Goal: Task Accomplishment & Management: Use online tool/utility

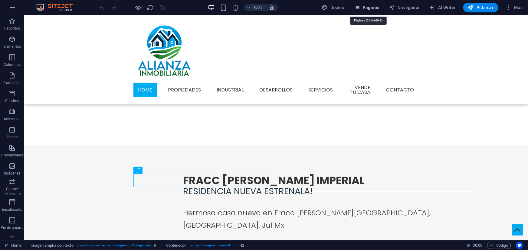
click at [378, 7] on span "Páginas" at bounding box center [366, 8] width 25 height 6
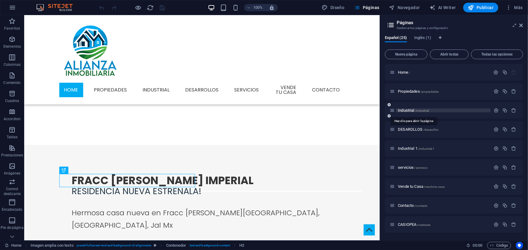
click at [415, 112] on span "/industrial" at bounding box center [422, 110] width 14 height 3
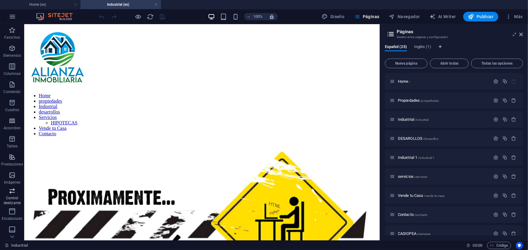
scroll to position [55, 0]
click at [10, 230] on icon "button" at bounding box center [11, 228] width 7 height 7
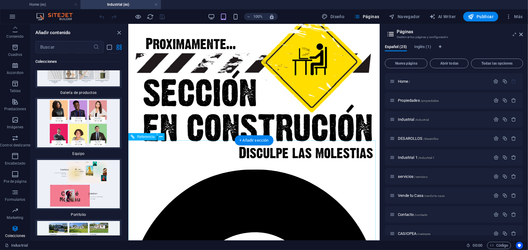
scroll to position [82, 0]
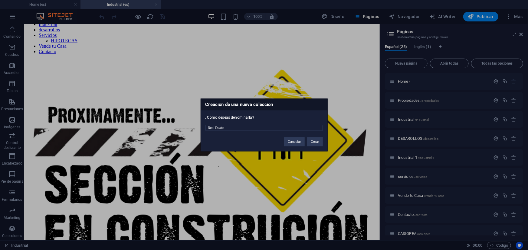
drag, startPoint x: 243, startPoint y: 130, endPoint x: 179, endPoint y: 132, distance: 63.3
click at [179, 132] on div "Creación de una nueva colección ¿Cómo deseas denominarla? Real Estate Cancelar …" at bounding box center [264, 125] width 528 height 250
type input "industrial"
click at [313, 140] on button "Crear" at bounding box center [315, 142] width 16 height 9
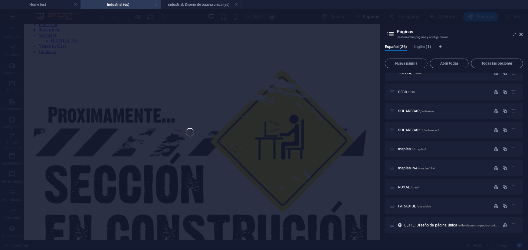
scroll to position [308, 0]
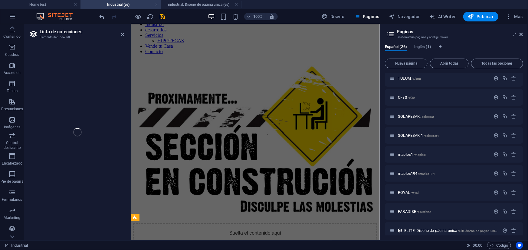
select select "68dce064dc3499d0ad08cdcc"
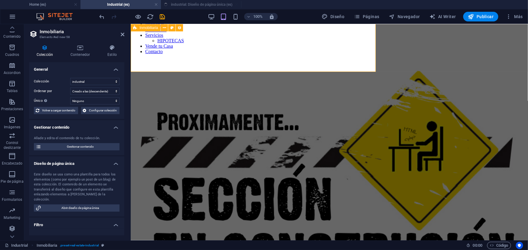
select select "createdAt_DESC"
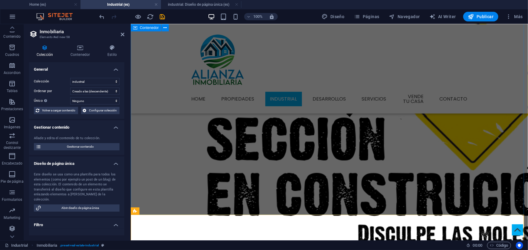
scroll to position [0, 0]
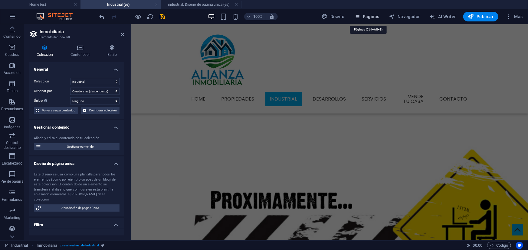
click at [366, 18] on span "Páginas" at bounding box center [366, 17] width 25 height 6
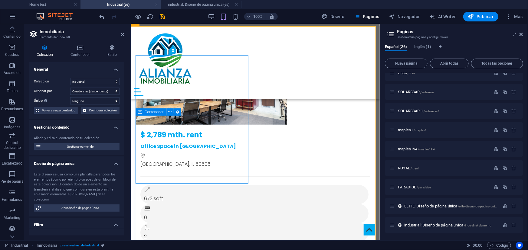
scroll to position [168, 0]
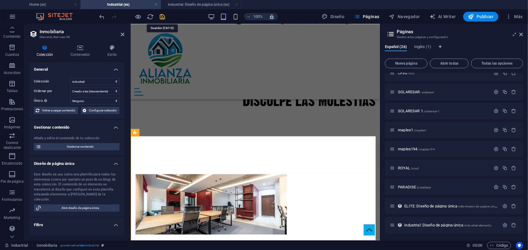
click at [165, 15] on icon "save" at bounding box center [162, 16] width 7 height 7
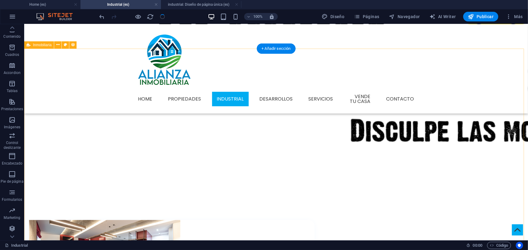
scroll to position [223, 0]
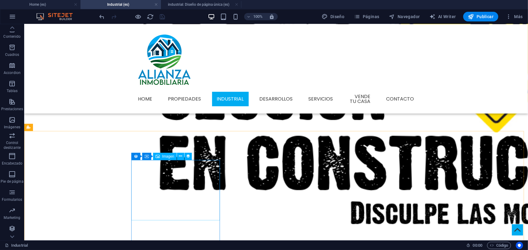
click at [164, 156] on span "Imagen" at bounding box center [168, 157] width 12 height 4
select select "px"
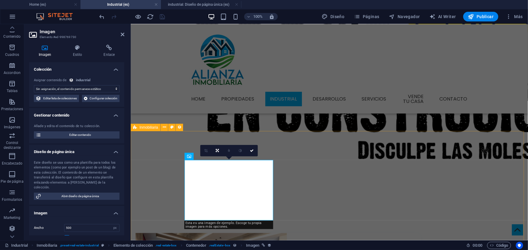
select select "image"
click at [83, 88] on select "Sin asignación, el contenido permanece estático Creado a las (Fecha) Actualizad…" at bounding box center [77, 88] width 86 height 7
click at [34, 85] on select "Sin asignación, el contenido permanece estático Creado a las (Fecha) Actualizad…" at bounding box center [77, 88] width 86 height 7
click at [105, 53] on h4 "Enlace" at bounding box center [109, 51] width 30 height 13
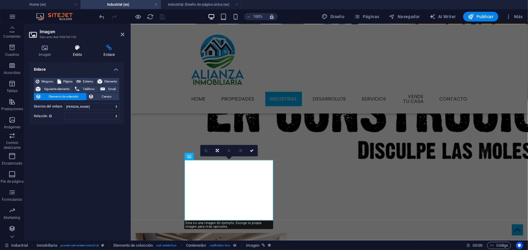
click at [83, 51] on icon at bounding box center [77, 48] width 28 height 6
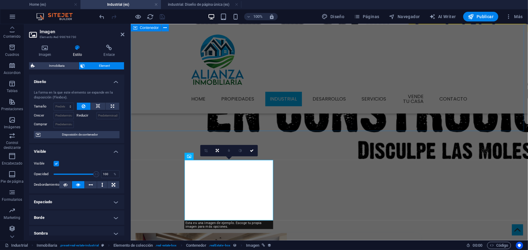
click at [155, 127] on div at bounding box center [328, 45] width 397 height 318
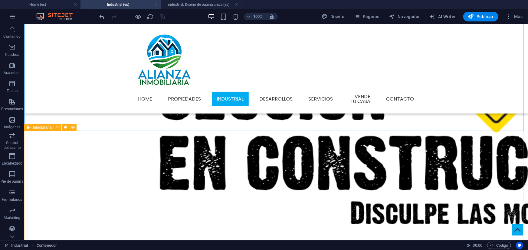
click at [42, 127] on span "Inmobiliaria" at bounding box center [42, 128] width 18 height 4
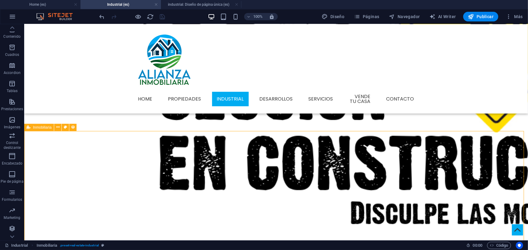
click at [42, 127] on span "Inmobiliaria" at bounding box center [42, 128] width 18 height 4
select select "68dce064dc3499d0ad08cdcc"
select select "createdAt_DESC"
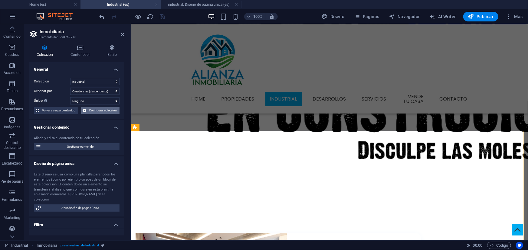
click at [92, 112] on span "Configurar colección" at bounding box center [103, 110] width 30 height 7
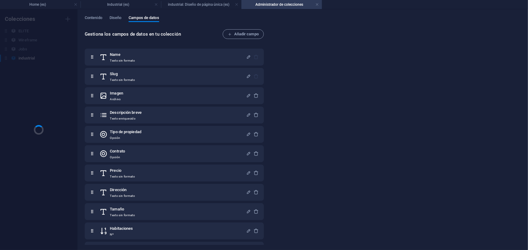
scroll to position [0, 0]
click at [30, 48] on div "Jobs Jobs" at bounding box center [35, 49] width 71 height 7
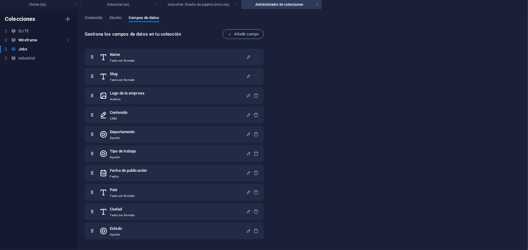
click at [40, 39] on div "Wireframe Wireframe" at bounding box center [35, 40] width 71 height 7
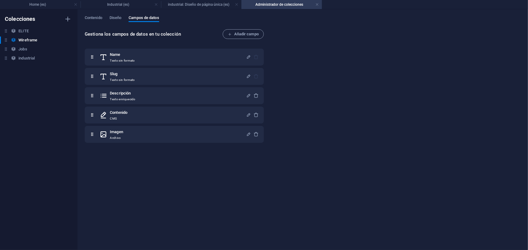
click at [42, 35] on div "ELITE ELITE Wireframe Wireframe Jobs Jobs industrial industrial" at bounding box center [35, 45] width 71 height 34
click at [42, 33] on div "ELITE ELITE" at bounding box center [35, 31] width 71 height 7
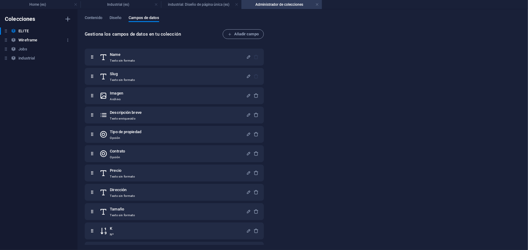
click at [40, 39] on div "Wireframe Wireframe" at bounding box center [35, 40] width 71 height 7
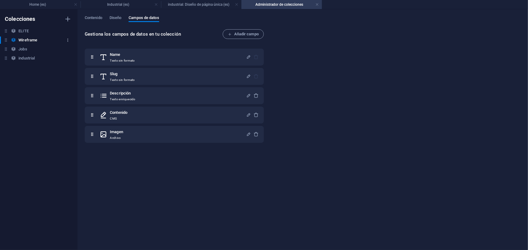
click at [69, 42] on button "button" at bounding box center [67, 40] width 7 height 10
click at [57, 79] on div at bounding box center [52, 81] width 11 height 6
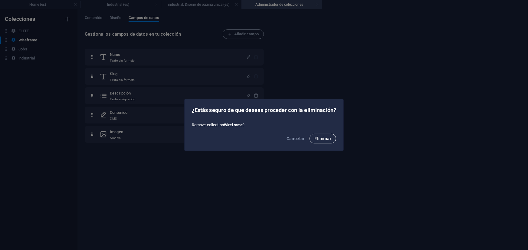
click at [331, 142] on button "Eliminar" at bounding box center [322, 139] width 27 height 10
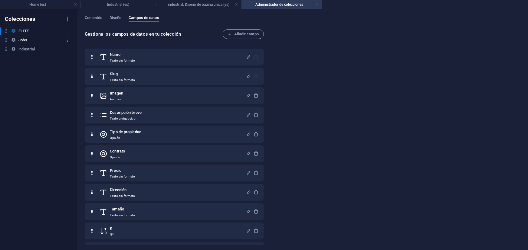
click at [67, 42] on icon "button" at bounding box center [68, 40] width 4 height 4
click at [77, 83] on h6 "Eliminar" at bounding box center [72, 81] width 29 height 7
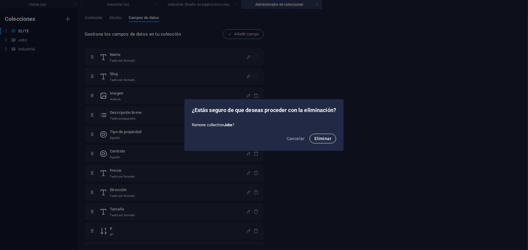
click at [320, 142] on button "Eliminar" at bounding box center [322, 139] width 27 height 10
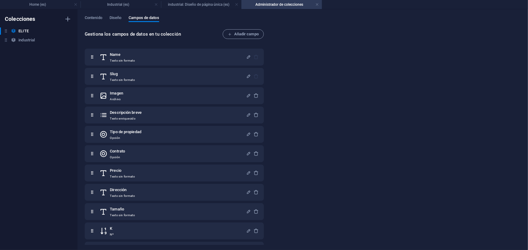
click at [24, 44] on div "ELITE ELITE industrial industrial" at bounding box center [38, 37] width 77 height 18
click at [27, 41] on h6 "industrial" at bounding box center [26, 40] width 16 height 7
click at [93, 15] on span "Contenido" at bounding box center [94, 18] width 18 height 8
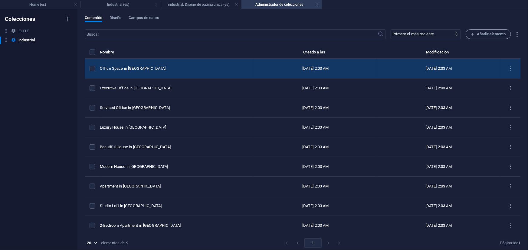
click at [148, 67] on div "Office Space in [GEOGRAPHIC_DATA]" at bounding box center [174, 68] width 149 height 5
select select "Office"
select select "For Rent"
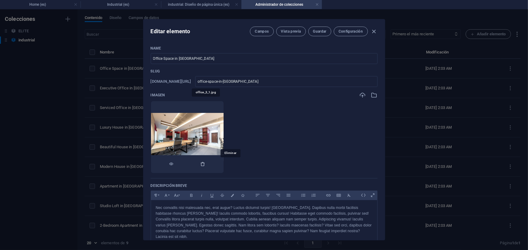
click at [205, 165] on icon "button" at bounding box center [203, 164] width 5 height 5
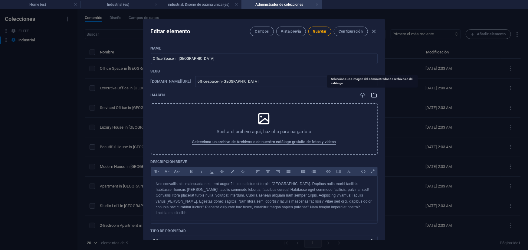
click at [373, 95] on icon "button" at bounding box center [374, 95] width 7 height 7
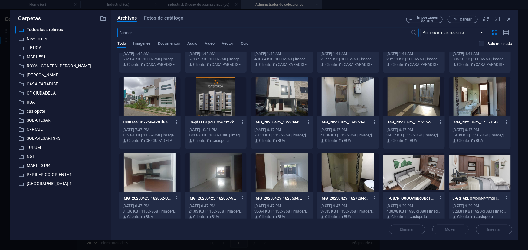
scroll to position [3107, 0]
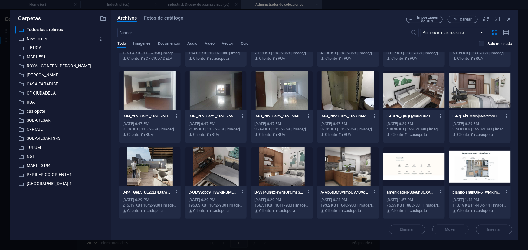
click at [51, 39] on p "New folder" at bounding box center [61, 38] width 69 height 7
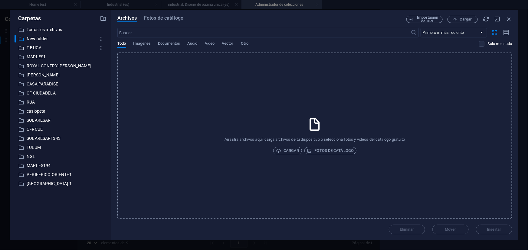
click at [35, 48] on p "T BUGA" at bounding box center [61, 47] width 69 height 7
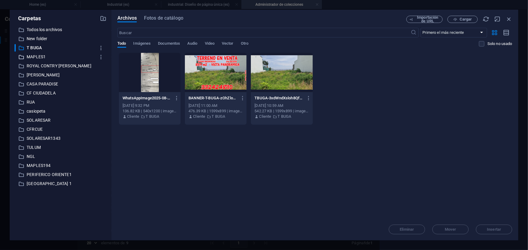
scroll to position [0, 0]
click at [35, 55] on p "MAPLES1" at bounding box center [61, 57] width 69 height 7
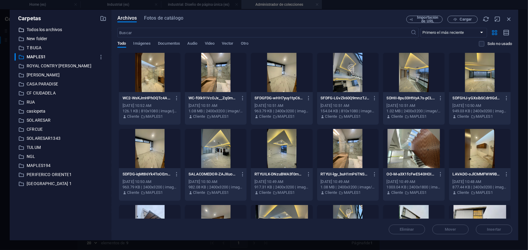
click at [56, 27] on p "Todos los archivos" at bounding box center [61, 29] width 69 height 7
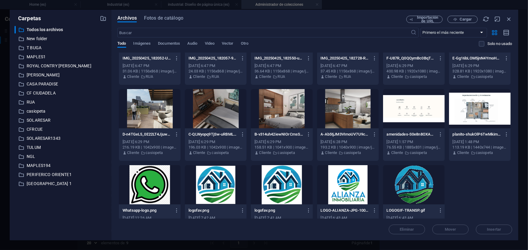
scroll to position [3183, 0]
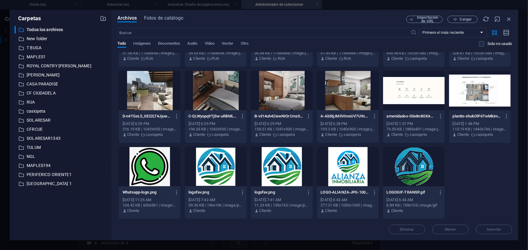
click at [344, 163] on div at bounding box center [348, 166] width 62 height 39
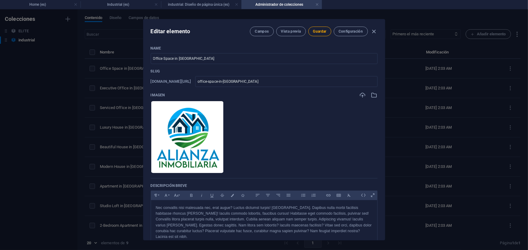
scroll to position [55, 0]
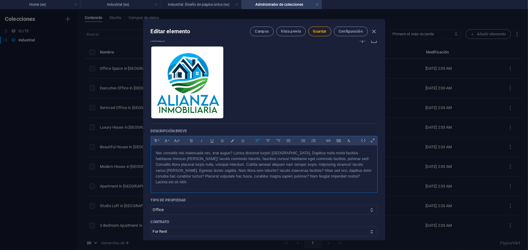
click at [160, 149] on div "Nec convallis nisi malesuada nec, erat augue? Luctus dictumst turpis! Porta fri…" at bounding box center [264, 168] width 226 height 44
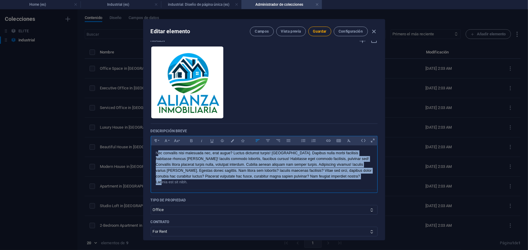
drag, startPoint x: 157, startPoint y: 153, endPoint x: 355, endPoint y: 176, distance: 198.9
click at [355, 176] on p "Nec convallis nisi malesuada nec, erat augue? Luctus dictumst turpis! Porta fri…" at bounding box center [264, 168] width 217 height 35
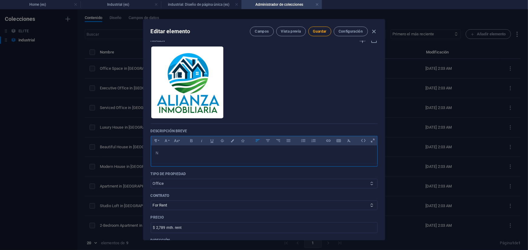
click at [249, 185] on select "House Apartment Office" at bounding box center [264, 184] width 227 height 10
click at [315, 34] on button "Guardar" at bounding box center [319, 32] width 23 height 10
click at [339, 31] on span "Configuración" at bounding box center [350, 31] width 24 height 5
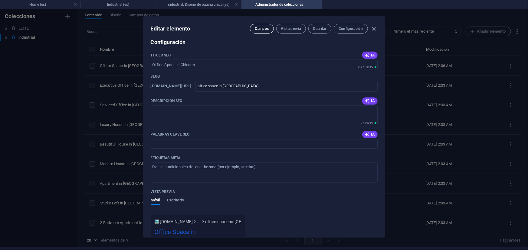
click at [258, 32] on button "Campos" at bounding box center [262, 29] width 24 height 10
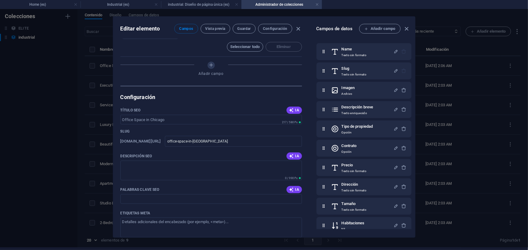
scroll to position [595, 0]
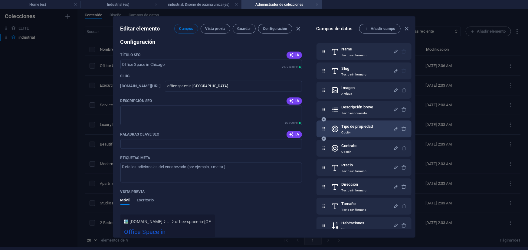
click at [357, 129] on h6 "Tipo de propiedad" at bounding box center [356, 126] width 31 height 7
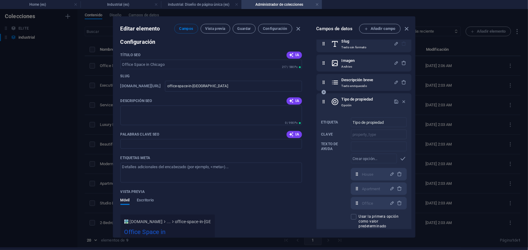
scroll to position [55, 0]
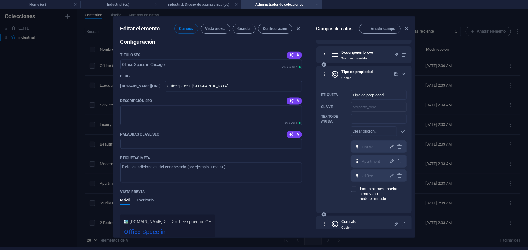
click at [391, 147] on icon "button" at bounding box center [391, 146] width 5 height 5
drag, startPoint x: 375, startPoint y: 148, endPoint x: 354, endPoint y: 154, distance: 22.0
click at [354, 154] on div "House ​ Apartment ​ Office ​" at bounding box center [379, 161] width 56 height 41
type input "Nave"
click at [389, 145] on icon "button" at bounding box center [391, 146] width 5 height 5
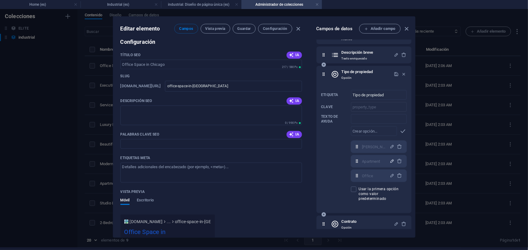
click at [389, 162] on icon "button" at bounding box center [391, 161] width 5 height 5
drag, startPoint x: 383, startPoint y: 162, endPoint x: 352, endPoint y: 169, distance: 31.3
click at [352, 169] on div "Nave ​ Apartment ​ Office ​" at bounding box center [379, 161] width 56 height 41
type input "Terreno"
click at [390, 162] on icon "button" at bounding box center [391, 161] width 5 height 5
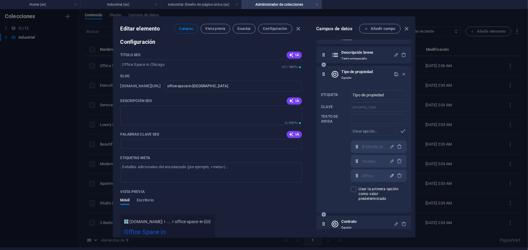
click at [390, 174] on icon "button" at bounding box center [391, 175] width 5 height 5
drag, startPoint x: 384, startPoint y: 175, endPoint x: 361, endPoint y: 181, distance: 23.4
click at [361, 181] on div "Office ​" at bounding box center [379, 176] width 56 height 12
type input "Bodega"
click at [390, 175] on icon "button" at bounding box center [391, 175] width 5 height 5
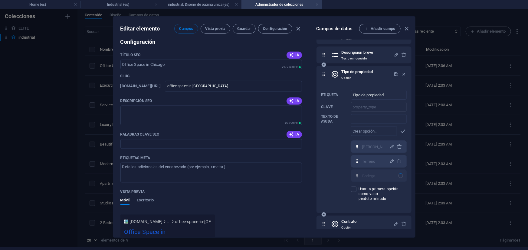
select select "Bodega"
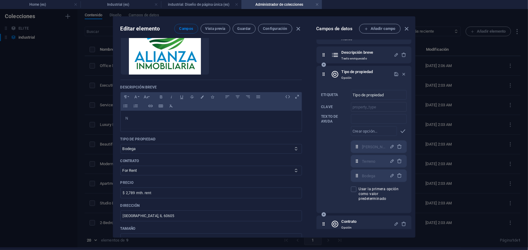
scroll to position [0, 0]
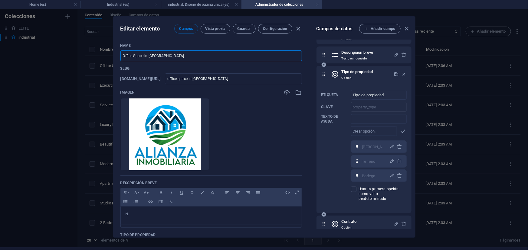
drag, startPoint x: 163, startPoint y: 57, endPoint x: 123, endPoint y: 64, distance: 41.1
type input "b"
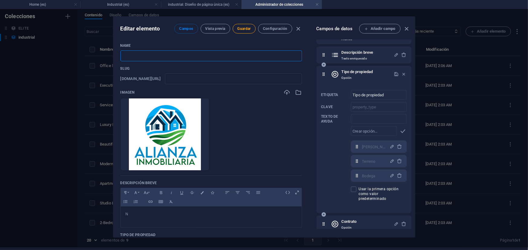
type input "B"
type input "b"
type input "BO"
type input "bo"
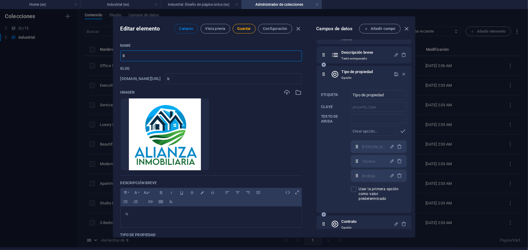
type input "bo"
type input "B"
type input "b"
type input "T"
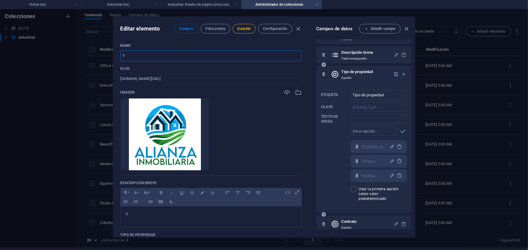
type input "t"
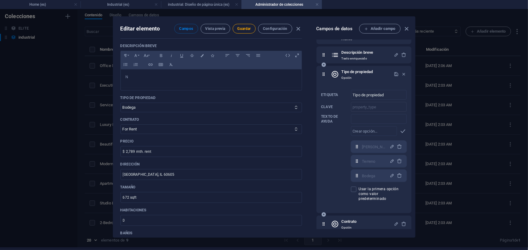
scroll to position [165, 0]
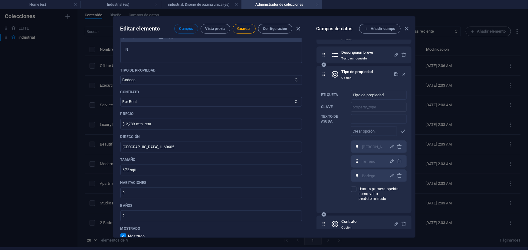
type input "T"
click at [324, 75] on icon at bounding box center [323, 74] width 5 height 12
click at [324, 78] on icon at bounding box center [323, 74] width 5 height 12
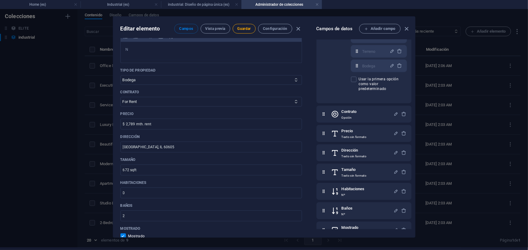
scroll to position [192, 0]
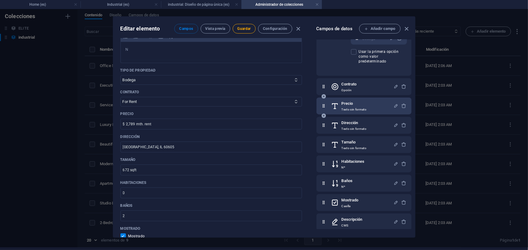
click at [357, 103] on h6 "Precio" at bounding box center [353, 103] width 25 height 7
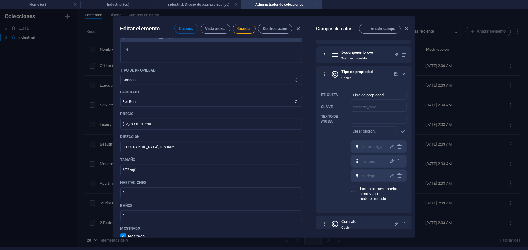
scroll to position [0, 0]
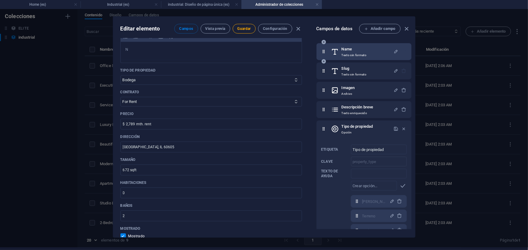
click at [368, 51] on div "Name Texto sin formato" at bounding box center [362, 52] width 62 height 12
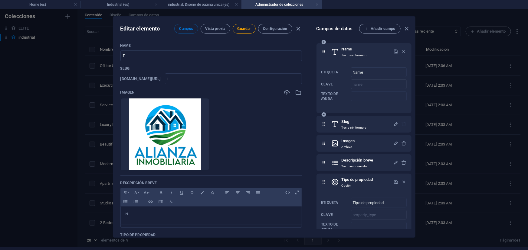
click at [322, 56] on icon at bounding box center [323, 52] width 5 height 12
click at [365, 51] on h6 "Name" at bounding box center [353, 49] width 25 height 7
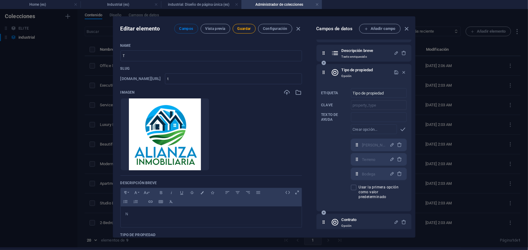
scroll to position [165, 0]
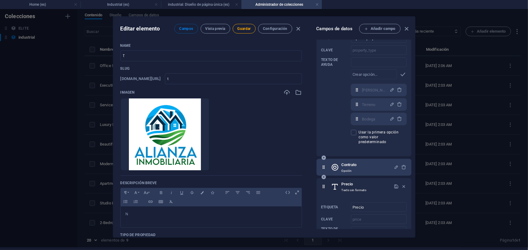
click at [358, 166] on div "Contrato Opción" at bounding box center [362, 167] width 62 height 12
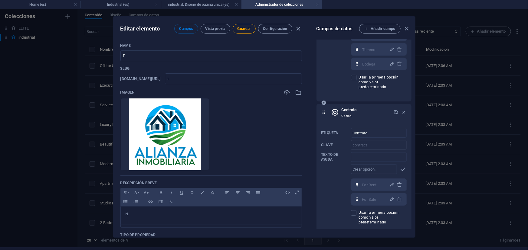
scroll to position [275, 0]
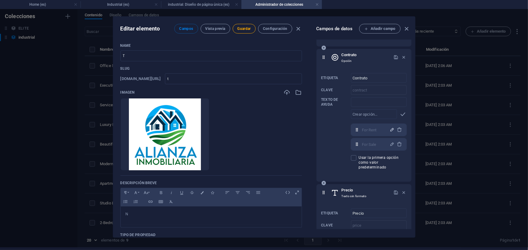
click at [389, 131] on icon "button" at bounding box center [391, 129] width 5 height 5
drag, startPoint x: 383, startPoint y: 129, endPoint x: 330, endPoint y: 139, distance: 54.1
click at [330, 139] on div "Etiqueta Contrato ​ Clave contract ​ Texto de ayuda ​ ​ For Rent,For Sale For R…" at bounding box center [363, 122] width 85 height 102
type input "RENTA"
click at [389, 131] on icon "button" at bounding box center [391, 129] width 5 height 5
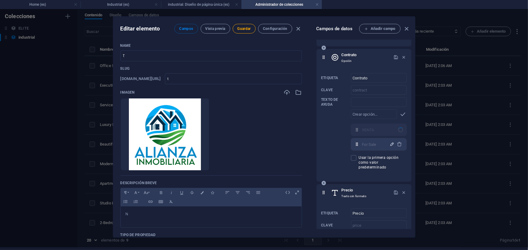
click at [390, 146] on icon "button" at bounding box center [391, 144] width 5 height 5
drag, startPoint x: 383, startPoint y: 141, endPoint x: 359, endPoint y: 148, distance: 25.2
click at [359, 148] on div "For Sale ​" at bounding box center [379, 145] width 56 height 12
type input "VENTA"
click at [389, 143] on icon "button" at bounding box center [391, 144] width 5 height 5
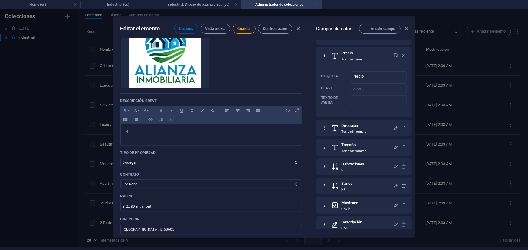
scroll to position [110, 0]
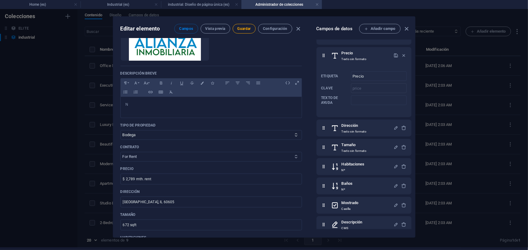
click at [265, 156] on select "For Rent For Sale" at bounding box center [210, 157] width 181 height 10
click at [241, 27] on span "Guardar" at bounding box center [243, 28] width 13 height 5
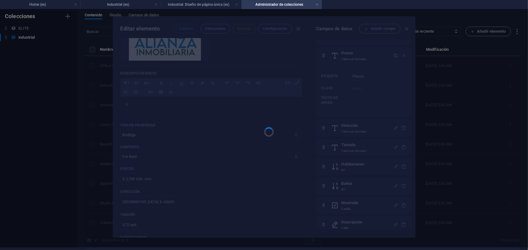
scroll to position [0, 0]
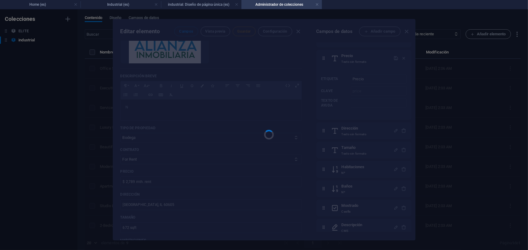
click at [169, 88] on div at bounding box center [264, 129] width 302 height 221
click at [246, 33] on div at bounding box center [264, 129] width 302 height 221
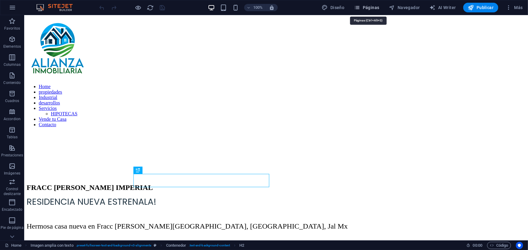
click at [366, 11] on button "Páginas" at bounding box center [367, 8] width 30 height 10
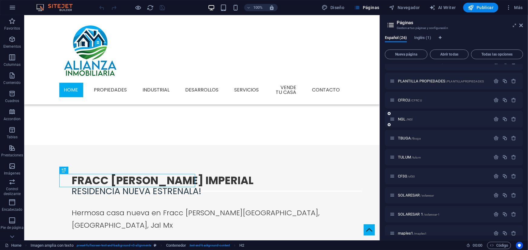
scroll to position [323, 0]
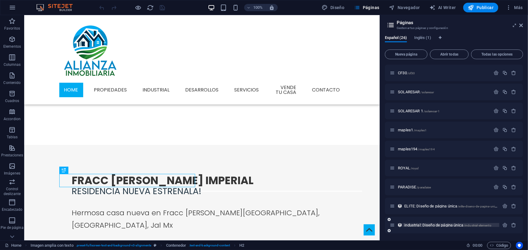
click at [448, 227] on span "industrial: Diseño de página única /industrial-elemento" at bounding box center [447, 225] width 87 height 5
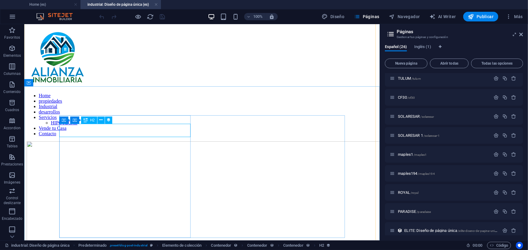
scroll to position [143, 0]
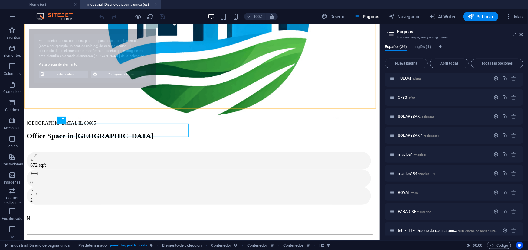
select select "68dce066138015d5ed0fd59c"
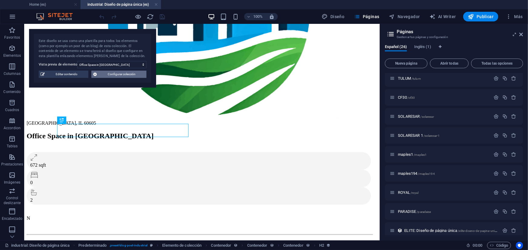
click at [100, 72] on span "Configurar colección" at bounding box center [122, 74] width 46 height 7
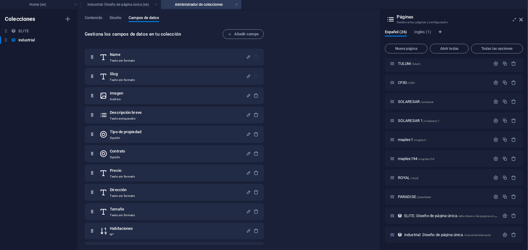
click at [99, 14] on div "Contenido Diseño Campos de datos Gestiona los campos de datos en tu colección A…" at bounding box center [228, 129] width 302 height 241
click at [96, 18] on span "Contenido" at bounding box center [94, 18] width 18 height 8
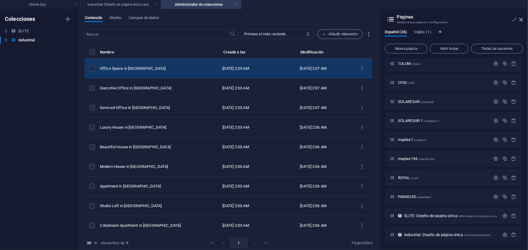
click at [148, 73] on td "Office Space in [GEOGRAPHIC_DATA]" at bounding box center [148, 69] width 97 height 20
select select "Bodega"
select select "For Rent"
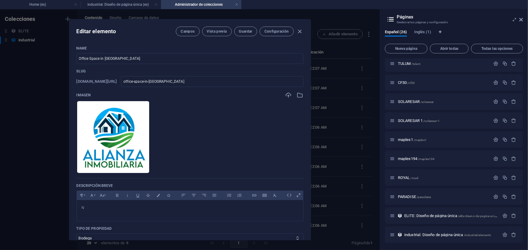
scroll to position [137, 0]
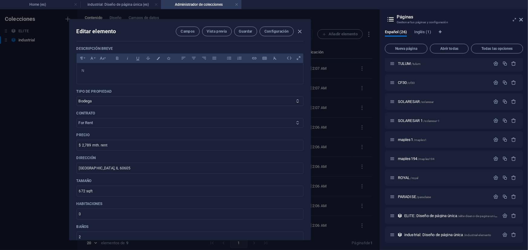
click at [224, 122] on select "For Rent For Sale" at bounding box center [190, 123] width 227 height 10
click at [266, 31] on span "Configuración" at bounding box center [276, 31] width 24 height 5
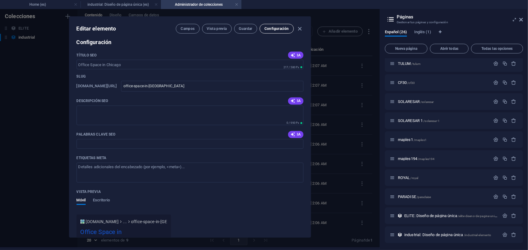
click at [266, 31] on button "Configuración" at bounding box center [276, 29] width 34 height 10
click at [187, 31] on button "Campos" at bounding box center [188, 29] width 24 height 10
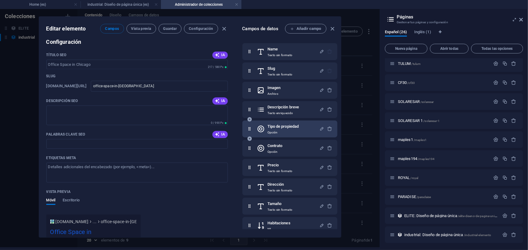
click at [286, 124] on h6 "Tipo de propiedad" at bounding box center [282, 126] width 31 height 7
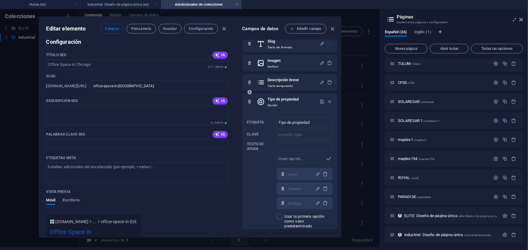
scroll to position [137, 0]
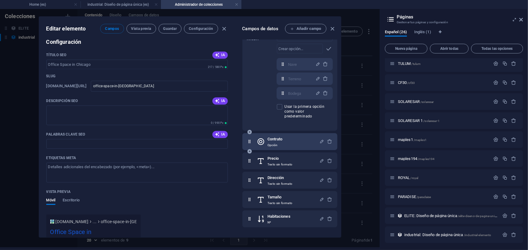
click at [290, 142] on div "Contrato Opción" at bounding box center [288, 142] width 62 height 12
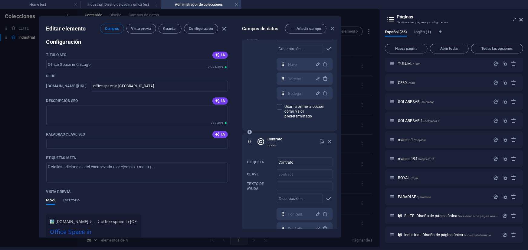
scroll to position [192, 0]
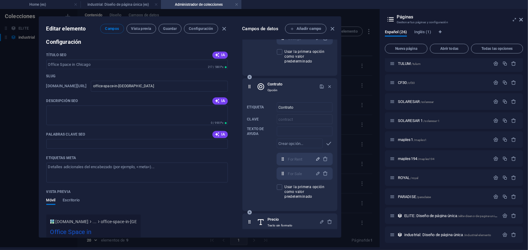
click at [317, 159] on icon "button" at bounding box center [317, 159] width 5 height 5
drag, startPoint x: 304, startPoint y: 161, endPoint x: 277, endPoint y: 161, distance: 27.2
click at [277, 161] on div "For Rent ​" at bounding box center [305, 159] width 56 height 12
type input "RENTA"
click at [316, 163] on div "RENTA ​" at bounding box center [305, 159] width 56 height 12
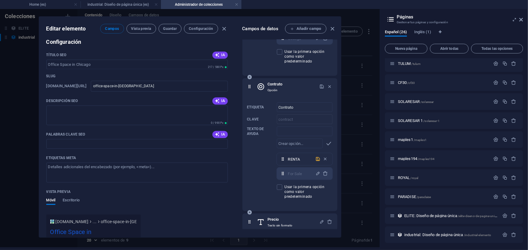
click at [316, 160] on icon "button" at bounding box center [317, 159] width 5 height 5
select select "RENTA"
click at [314, 176] on span "button" at bounding box center [317, 173] width 7 height 5
drag, startPoint x: 305, startPoint y: 174, endPoint x: 262, endPoint y: 181, distance: 44.3
click at [262, 181] on div "Etiqueta Contrato ​ Clave contract ​ Texto de ayuda ​ ​ RENTA,For Sale RENTA ​ …" at bounding box center [289, 151] width 85 height 102
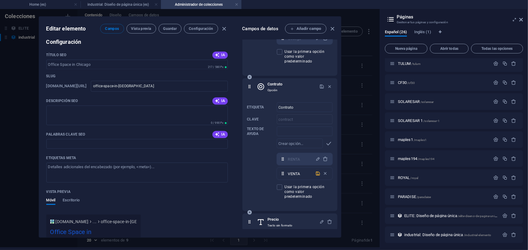
type input "VENTA"
click at [314, 175] on span "button" at bounding box center [317, 173] width 7 height 5
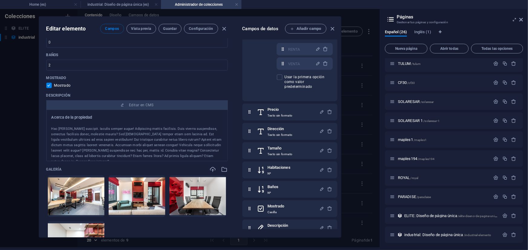
scroll to position [371, 0]
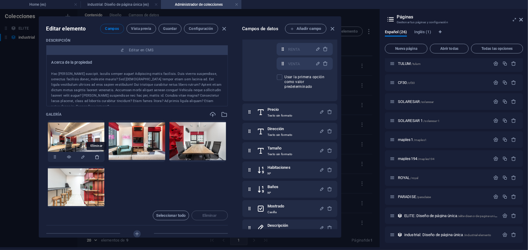
click at [96, 158] on icon "button" at bounding box center [97, 157] width 5 height 5
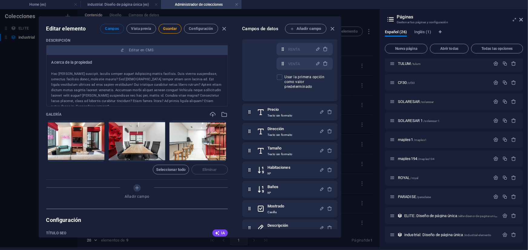
click at [96, 158] on icon "button" at bounding box center [97, 157] width 5 height 5
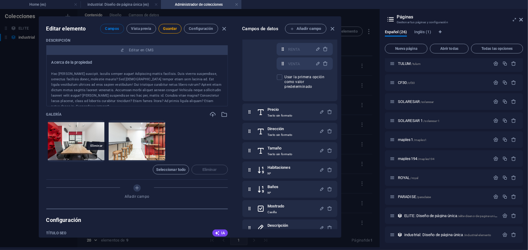
click at [96, 158] on icon "button" at bounding box center [97, 157] width 5 height 5
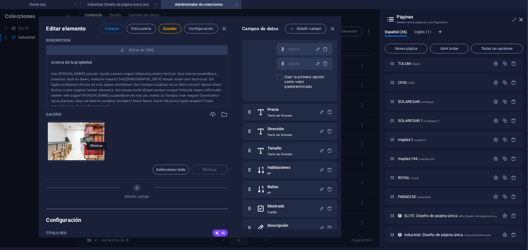
click at [96, 158] on icon "button" at bounding box center [97, 157] width 5 height 5
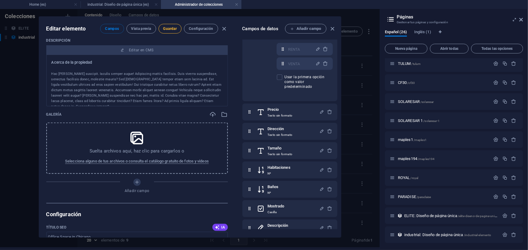
click at [168, 27] on span "Guardar" at bounding box center [169, 28] width 13 height 5
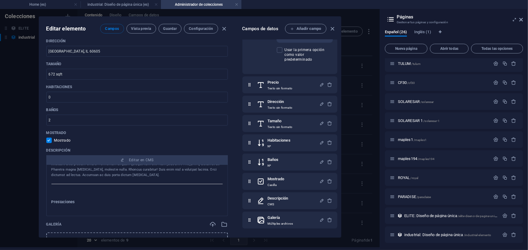
scroll to position [288, 0]
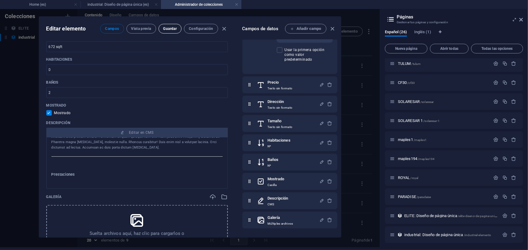
click at [169, 31] on button "Guardar" at bounding box center [169, 29] width 23 height 10
click at [330, 29] on icon "button" at bounding box center [332, 28] width 7 height 7
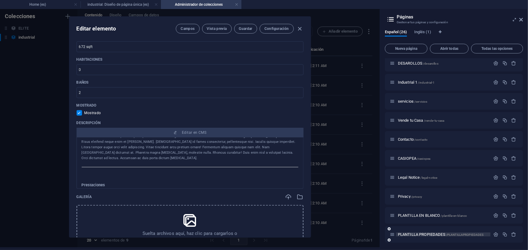
scroll to position [0, 0]
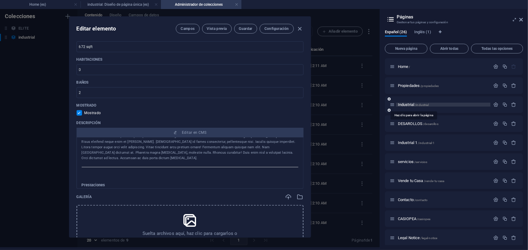
click at [406, 106] on span "Industrial /industrial" at bounding box center [413, 105] width 31 height 5
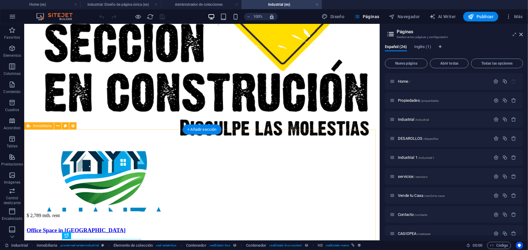
scroll to position [251, 0]
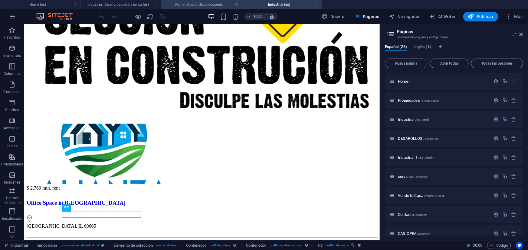
click at [190, 4] on h4 "Administrador de colecciones" at bounding box center [201, 4] width 80 height 7
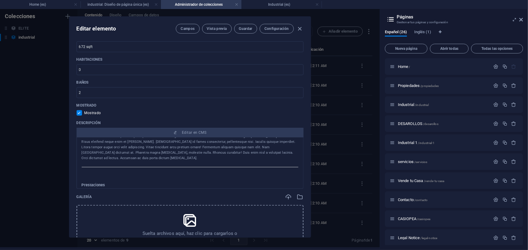
scroll to position [142, 0]
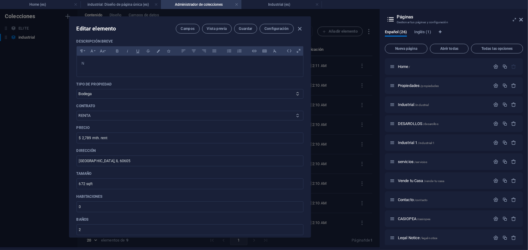
click at [109, 115] on select "RENTA VENTA" at bounding box center [190, 116] width 227 height 10
click at [77, 111] on select "RENTA VENTA" at bounding box center [190, 116] width 227 height 10
click at [241, 29] on span "Guardar" at bounding box center [245, 28] width 13 height 5
click at [298, 30] on icon "button" at bounding box center [299, 28] width 7 height 7
checkbox input "false"
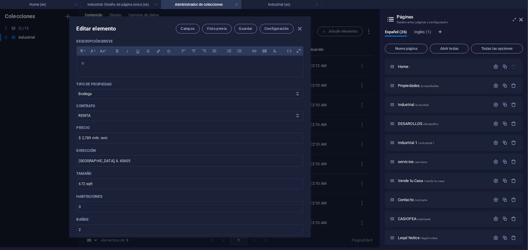
type input "office-space-in-chicago"
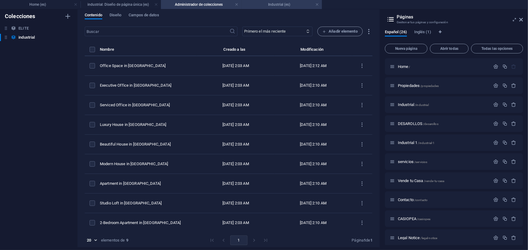
scroll to position [0, 0]
click at [292, 5] on h4 "Industrial (es)" at bounding box center [281, 4] width 80 height 7
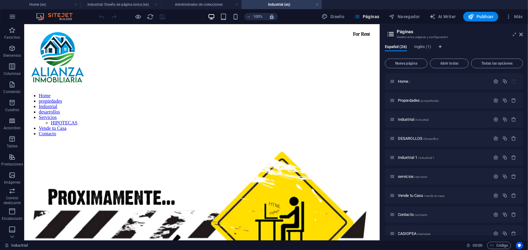
scroll to position [251, 0]
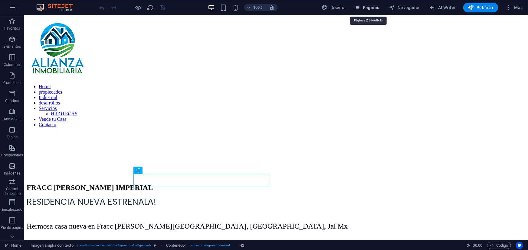
click at [375, 7] on span "Páginas" at bounding box center [366, 8] width 25 height 6
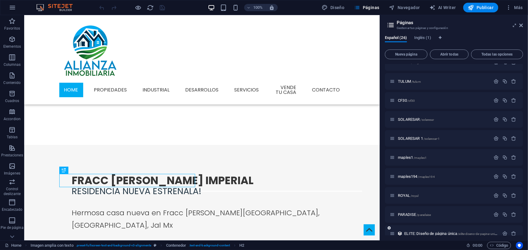
scroll to position [323, 0]
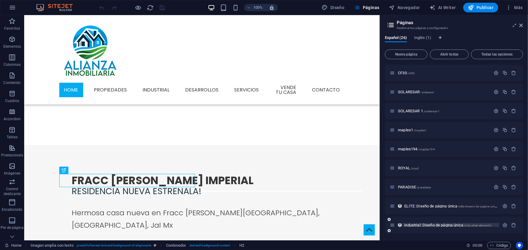
click at [423, 227] on span "industrial: Diseño de página única /industrial-elemento" at bounding box center [447, 225] width 87 height 5
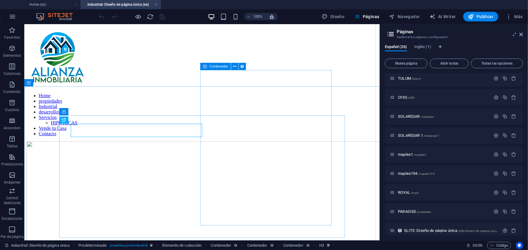
scroll to position [143, 0]
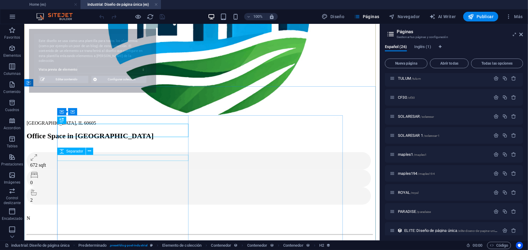
select select "68dce066138015d5ed0fd59c"
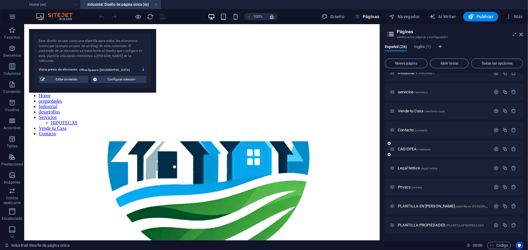
scroll to position [0, 0]
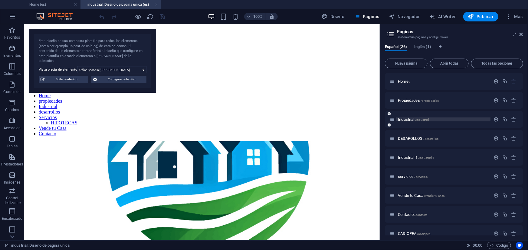
click at [409, 119] on span "Industrial /industrial" at bounding box center [413, 119] width 31 height 5
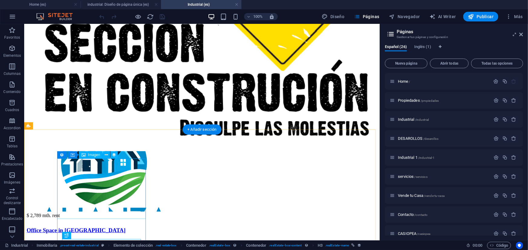
scroll to position [251, 0]
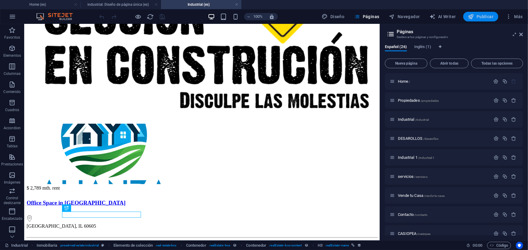
click at [481, 17] on span "Publicar" at bounding box center [481, 17] width 26 height 6
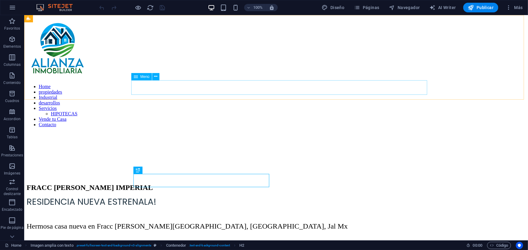
click at [185, 85] on nav "Home propiedades Industrial desarrollos Servicios HIPOTECAS Vende tu Casa Conta…" at bounding box center [275, 106] width 499 height 44
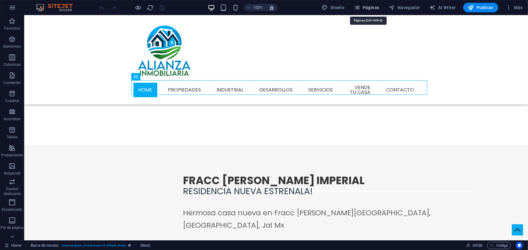
click at [374, 5] on span "Páginas" at bounding box center [366, 8] width 25 height 6
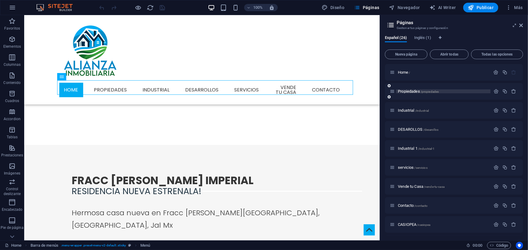
click at [407, 93] on span "Propiedades /propiedades" at bounding box center [418, 91] width 41 height 5
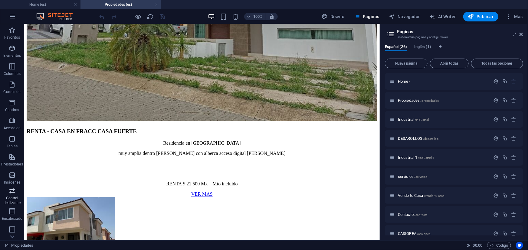
scroll to position [55, 0]
click at [14, 231] on icon "button" at bounding box center [11, 228] width 7 height 7
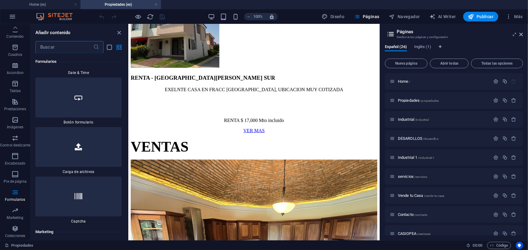
scroll to position [9926, 0]
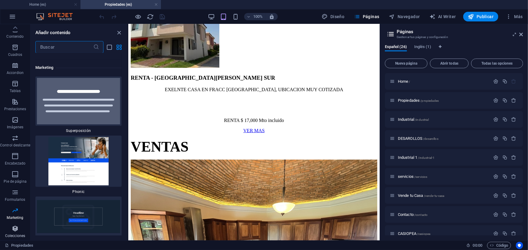
click at [12, 229] on icon "button" at bounding box center [14, 228] width 7 height 7
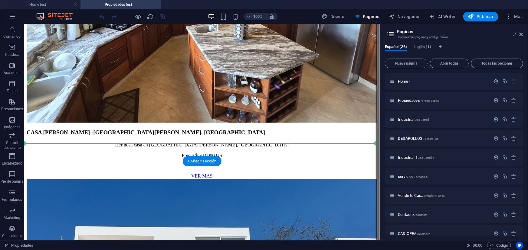
scroll to position [928, 0]
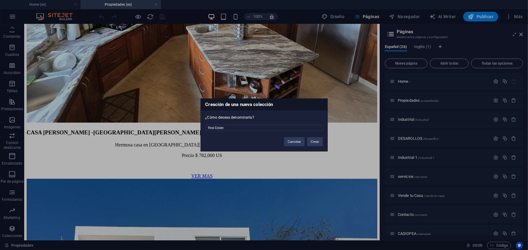
drag, startPoint x: 243, startPoint y: 127, endPoint x: 166, endPoint y: 135, distance: 77.2
click at [166, 135] on div "Creación de una nueva colección ¿Cómo deseas denominarla? Real Estate Cancelar …" at bounding box center [264, 125] width 528 height 250
type input "PROPIEDADES"
click at [312, 142] on button "Crear" at bounding box center [315, 142] width 16 height 9
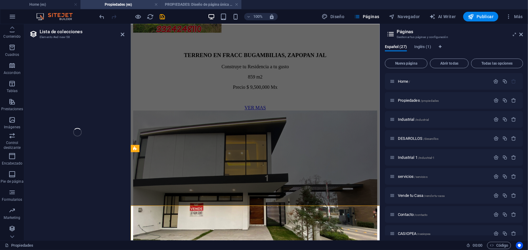
select select "68dce3997608616103001d82"
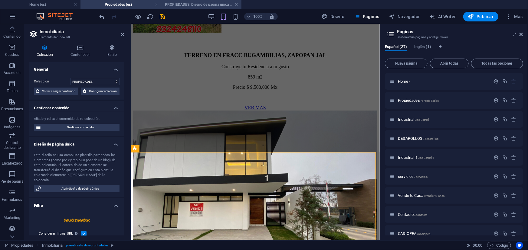
select select "createdAt_DESC"
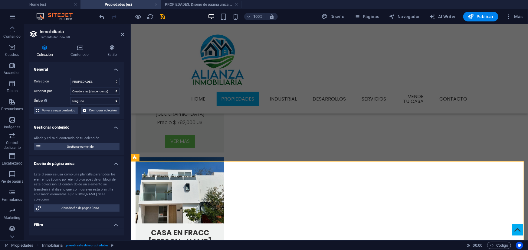
scroll to position [0, 0]
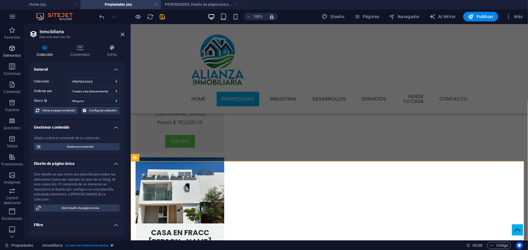
click at [12, 52] on span "Elementos" at bounding box center [12, 52] width 24 height 15
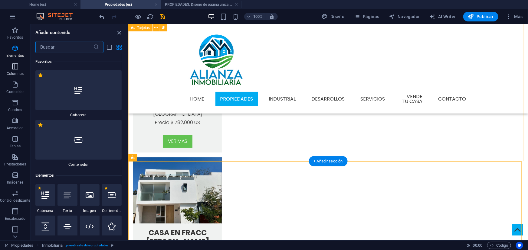
scroll to position [114, 0]
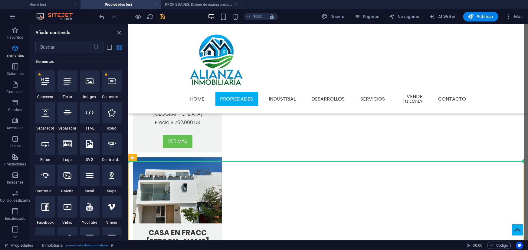
select select "%"
select select "px"
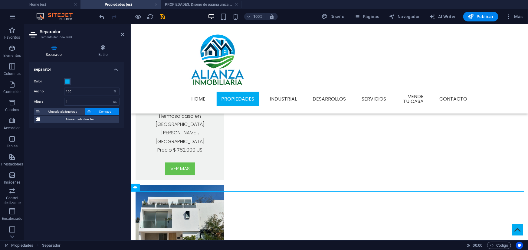
scroll to position [983, 0]
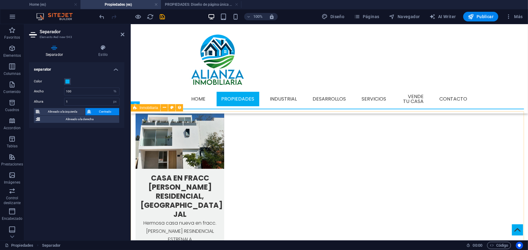
click at [146, 109] on span "Inmobiliaria" at bounding box center [148, 108] width 18 height 4
select select "68dce3997608616103001d82"
select select "createdAt_DESC"
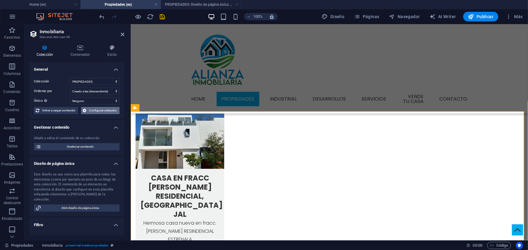
click at [98, 112] on span "Configurar colección" at bounding box center [103, 110] width 30 height 7
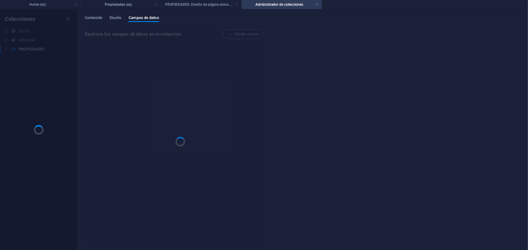
scroll to position [0, 0]
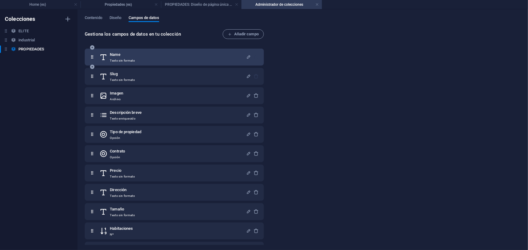
click at [127, 61] on p "Texto sin formato" at bounding box center [122, 60] width 25 height 5
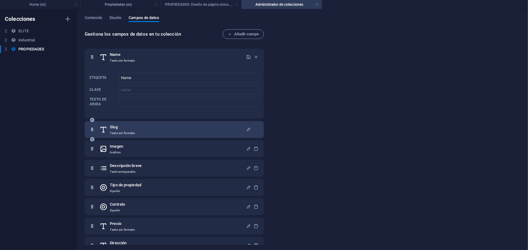
click at [148, 127] on div "Slug Texto sin formato" at bounding box center [172, 130] width 146 height 12
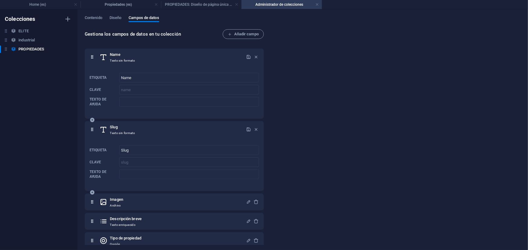
scroll to position [110, 0]
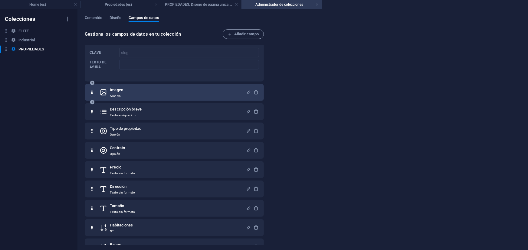
click at [161, 97] on div "Imagen Archivo" at bounding box center [172, 92] width 146 height 12
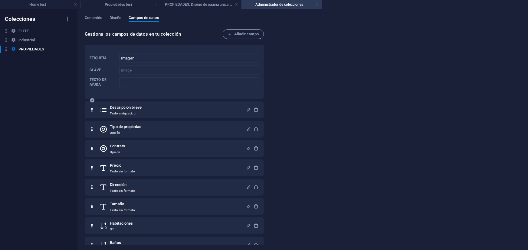
scroll to position [192, 0]
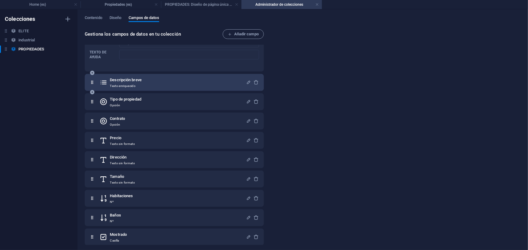
click at [166, 86] on div "Descripción breve Texto enriquecido" at bounding box center [172, 83] width 146 height 12
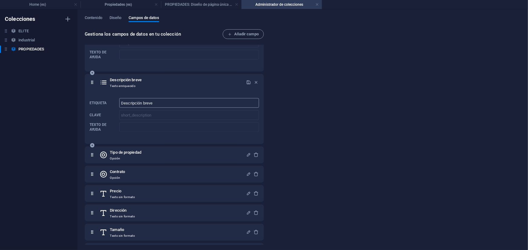
scroll to position [247, 0]
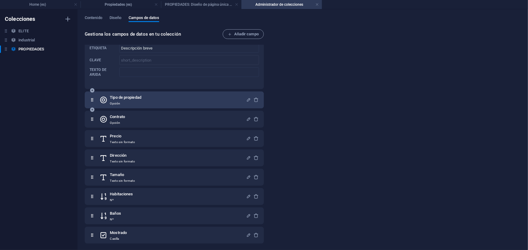
click at [164, 105] on div "Tipo de propiedad Opción" at bounding box center [172, 100] width 146 height 12
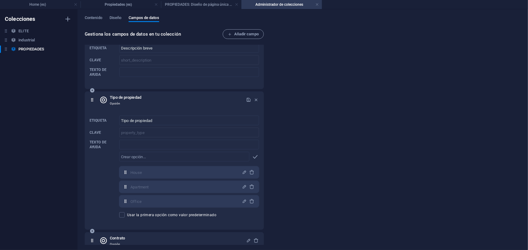
scroll to position [330, 0]
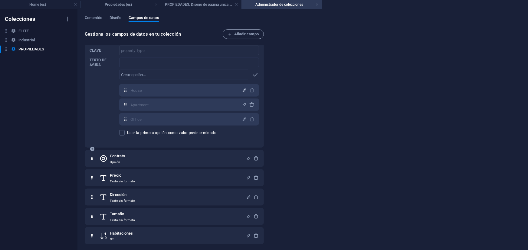
click at [242, 91] on icon "button" at bounding box center [244, 90] width 5 height 5
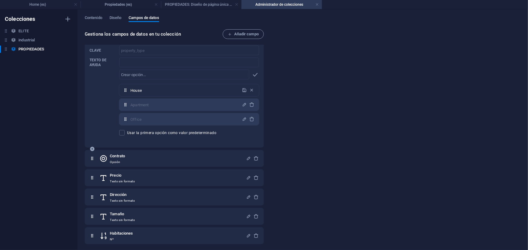
drag, startPoint x: 203, startPoint y: 90, endPoint x: 130, endPoint y: 96, distance: 73.1
click at [130, 96] on div "House ​" at bounding box center [189, 90] width 140 height 12
type input "CASA"
click at [240, 93] on div "CASA ​" at bounding box center [189, 90] width 140 height 12
click at [243, 90] on icon "button" at bounding box center [244, 90] width 5 height 5
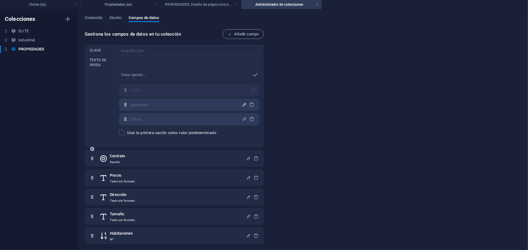
click at [243, 105] on icon "button" at bounding box center [244, 104] width 5 height 5
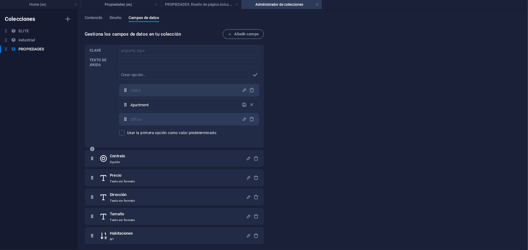
drag, startPoint x: 207, startPoint y: 108, endPoint x: 104, endPoint y: 119, distance: 103.1
click at [104, 119] on div "Etiqueta Tipo de propiedad ​ Clave property_type ​ Texto de ayuda ​ ​ CASA,Apar…" at bounding box center [174, 84] width 169 height 107
type input "DEPARTAMENTO"
click at [243, 103] on icon "button" at bounding box center [244, 104] width 5 height 5
click at [244, 118] on icon "button" at bounding box center [244, 119] width 5 height 5
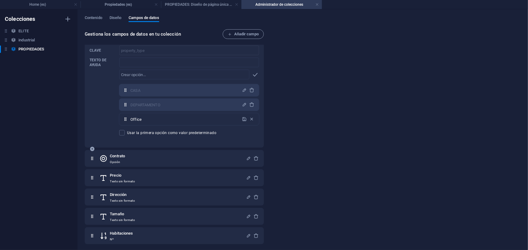
drag, startPoint x: 216, startPoint y: 119, endPoint x: 117, endPoint y: 121, distance: 98.3
click at [117, 121] on div "Etiqueta Tipo de propiedad ​ Clave property_type ​ Texto de ayuda ​ ​ CASA,DEPA…" at bounding box center [174, 84] width 169 height 107
type input "TERRENO"
click at [243, 120] on icon "button" at bounding box center [244, 119] width 5 height 5
click at [174, 75] on input "text" at bounding box center [184, 75] width 130 height 10
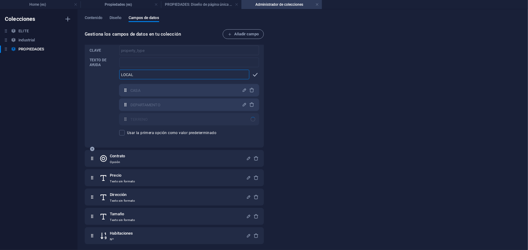
type input "LOCAL"
click at [257, 75] on icon "button" at bounding box center [255, 74] width 7 height 7
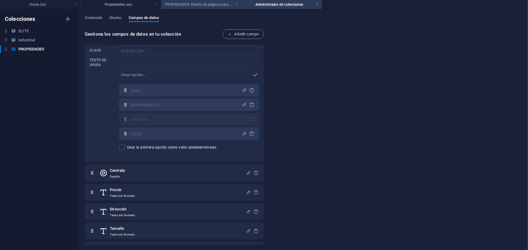
click at [175, 6] on h4 "PROPIEDADES: Diseño de página única (es)" at bounding box center [201, 4] width 80 height 7
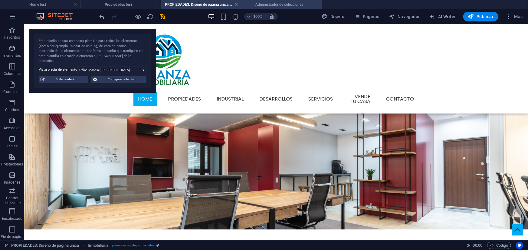
click at [254, 4] on h4 "Administrador de colecciones" at bounding box center [281, 4] width 80 height 7
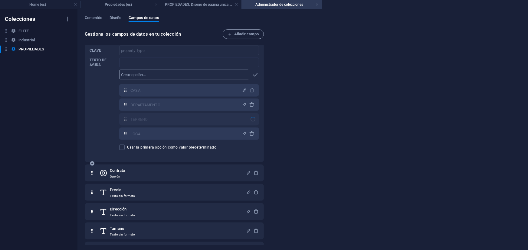
click at [158, 74] on input "text" at bounding box center [184, 75] width 130 height 10
click at [94, 18] on span "Contenido" at bounding box center [94, 18] width 18 height 8
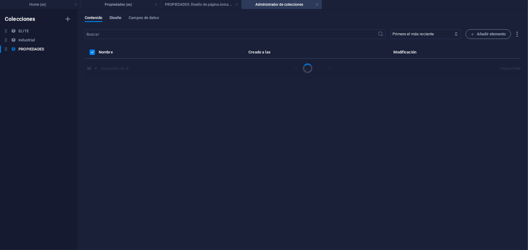
click at [110, 18] on div "Contenido Diseño Campos de datos" at bounding box center [303, 20] width 436 height 11
click at [112, 19] on span "Diseño" at bounding box center [115, 18] width 12 height 8
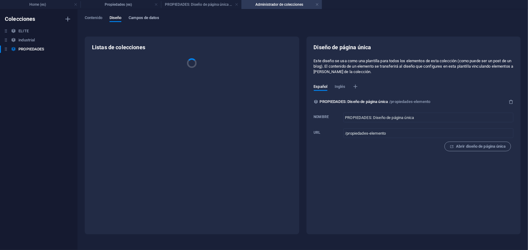
click at [141, 17] on span "Campos de datos" at bounding box center [144, 18] width 30 height 8
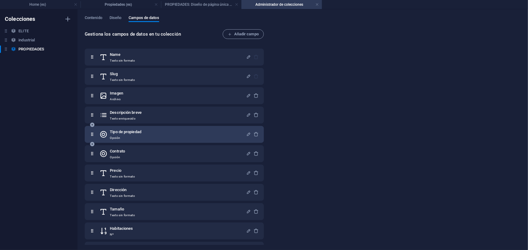
click at [139, 139] on p "Opción" at bounding box center [125, 138] width 31 height 5
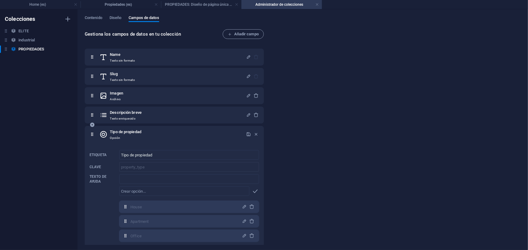
scroll to position [82, 0]
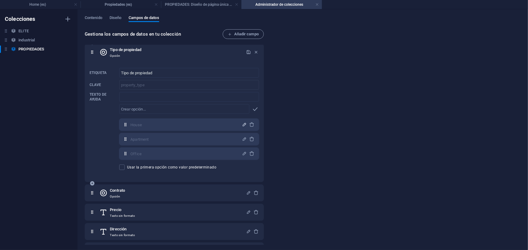
click at [242, 124] on icon "button" at bounding box center [244, 124] width 5 height 5
drag, startPoint x: 228, startPoint y: 127, endPoint x: 124, endPoint y: 143, distance: 105.3
click at [124, 143] on div "House ​ Apartment ​ Office ​" at bounding box center [189, 139] width 140 height 41
type input "CASA"
click at [242, 127] on icon "button" at bounding box center [244, 124] width 5 height 5
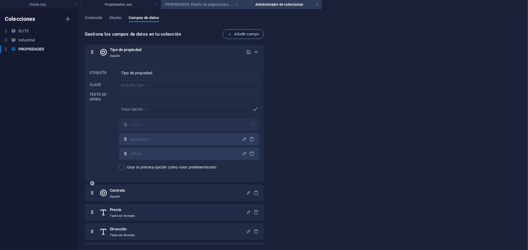
click at [208, 8] on li "PROPIEDADES: Diseño de página única (es)" at bounding box center [201, 4] width 80 height 9
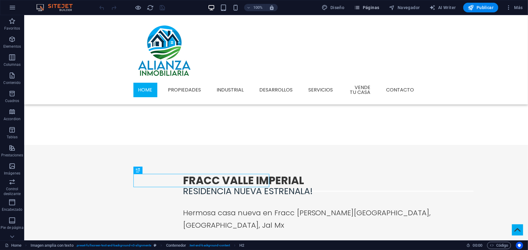
click at [371, 8] on span "Páginas" at bounding box center [366, 8] width 25 height 6
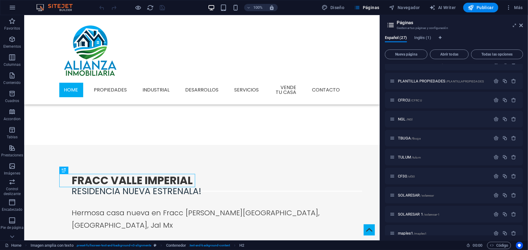
scroll to position [342, 0]
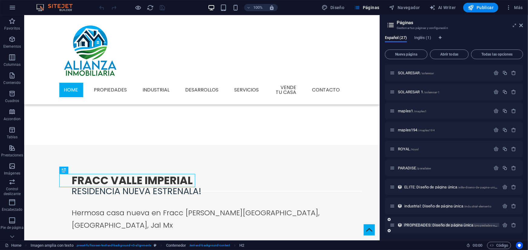
click at [416, 226] on span "PROPIEDADES: Diseño de página única /propiedades-elemento" at bounding box center [455, 225] width 102 height 5
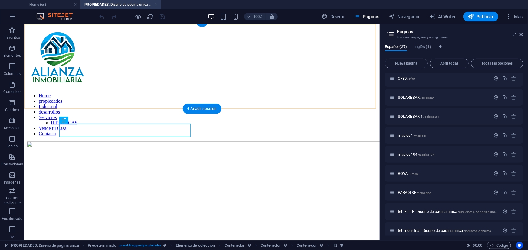
scroll to position [143, 0]
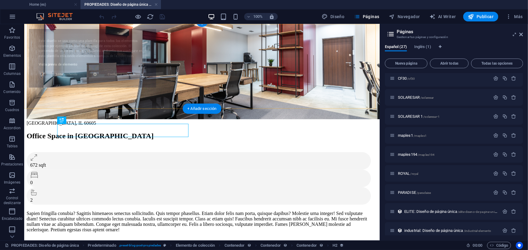
select select "68dce39a175c0f070f0eb6ec"
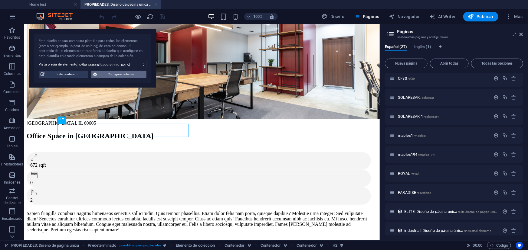
click at [110, 75] on span "Configurar colección" at bounding box center [122, 74] width 46 height 7
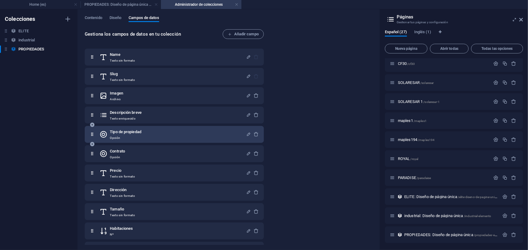
scroll to position [55, 0]
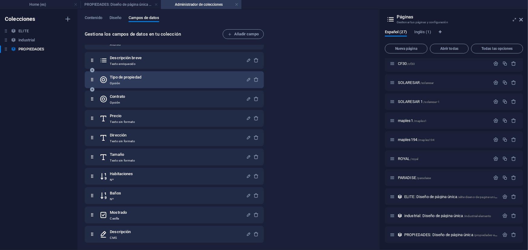
click at [169, 79] on div "Tipo de propiedad Opción" at bounding box center [172, 80] width 146 height 12
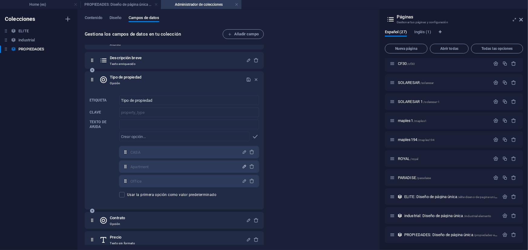
click at [242, 165] on icon "button" at bounding box center [244, 166] width 5 height 5
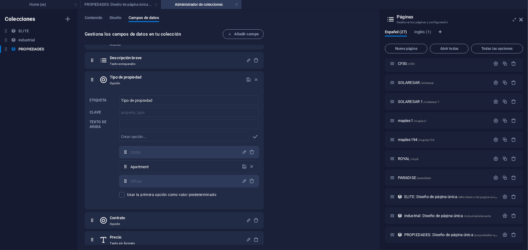
drag, startPoint x: 225, startPoint y: 167, endPoint x: 77, endPoint y: 178, distance: 148.3
click at [77, 178] on div "Colecciones ELITE ELITE industrial industrial PROPIEDADES PROPIEDADES Contenido…" at bounding box center [190, 129] width 380 height 241
type input "DEPARTAMENTO"
click at [242, 168] on icon "button" at bounding box center [244, 166] width 5 height 5
click at [242, 182] on icon "button" at bounding box center [244, 181] width 5 height 5
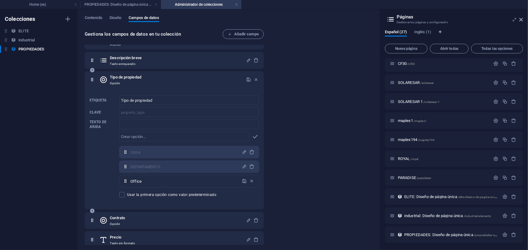
drag, startPoint x: 228, startPoint y: 180, endPoint x: 106, endPoint y: 181, distance: 122.2
click at [106, 181] on div "Etiqueta Tipo de propiedad ​ Clave property_type ​ Texto de ayuda ​ ​ CASA,DEPA…" at bounding box center [174, 146] width 169 height 107
type input "TERRENO"
click at [242, 181] on icon "button" at bounding box center [244, 181] width 5 height 5
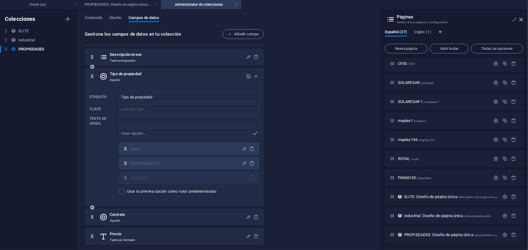
scroll to position [86, 0]
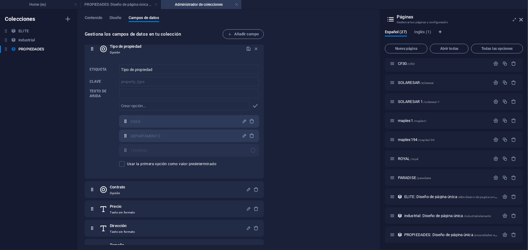
click at [252, 152] on div at bounding box center [253, 151] width 6 height 6
click at [248, 47] on icon "button" at bounding box center [248, 48] width 5 height 5
click at [247, 51] on icon "button" at bounding box center [248, 48] width 5 height 5
click at [115, 17] on span "Diseño" at bounding box center [115, 18] width 12 height 8
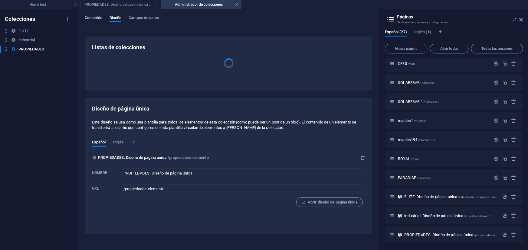
click at [94, 19] on span "Contenido" at bounding box center [94, 18] width 18 height 8
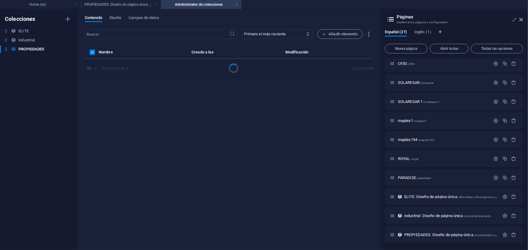
drag, startPoint x: 94, startPoint y: 19, endPoint x: 59, endPoint y: 85, distance: 75.2
click at [59, 86] on div "Colecciones ELITE ELITE industrial industrial PROPIEDADES PROPIEDADES" at bounding box center [38, 129] width 77 height 241
click at [143, 17] on span "Campos de datos" at bounding box center [144, 18] width 30 height 8
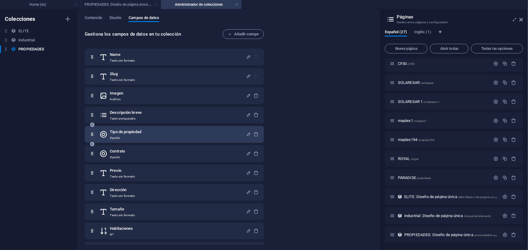
click at [147, 130] on div "Tipo de propiedad Opción" at bounding box center [172, 135] width 146 height 12
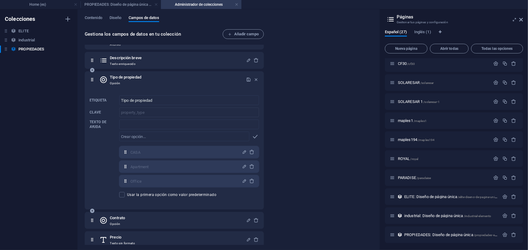
scroll to position [82, 0]
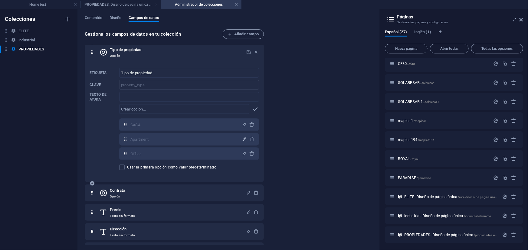
click at [243, 140] on icon "button" at bounding box center [244, 139] width 5 height 5
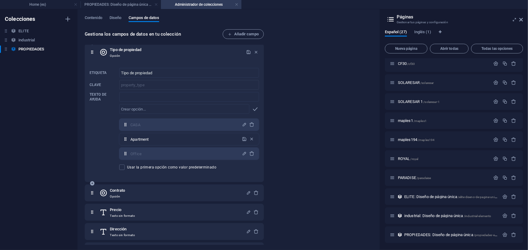
drag, startPoint x: 220, startPoint y: 140, endPoint x: 123, endPoint y: 130, distance: 98.0
click at [123, 130] on div "CASA ​ Apartment ​ Office ​" at bounding box center [189, 139] width 140 height 41
type input "TERRENO"
click at [241, 140] on span "button" at bounding box center [244, 139] width 7 height 5
click at [247, 50] on icon "button" at bounding box center [248, 52] width 5 height 5
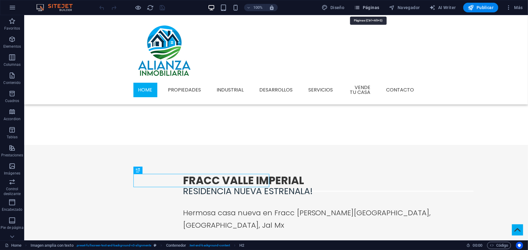
click at [366, 7] on span "Páginas" at bounding box center [366, 8] width 25 height 6
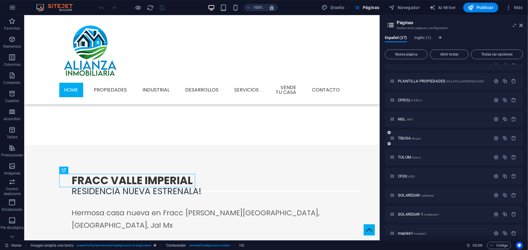
scroll to position [342, 0]
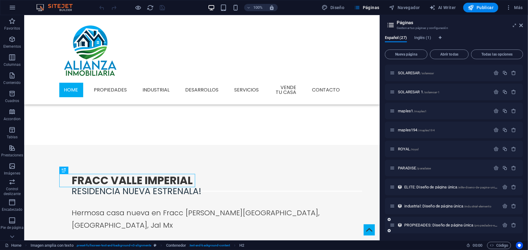
click at [423, 227] on div "PROPIEDADES: Diseño de página única /propiedades-elemento" at bounding box center [444, 225] width 109 height 7
click at [424, 226] on span "PROPIEDADES: Diseño de página única /propiedades-elemento" at bounding box center [455, 225] width 102 height 5
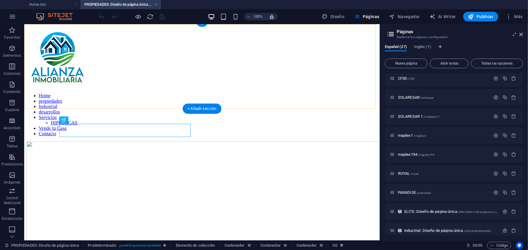
scroll to position [143, 0]
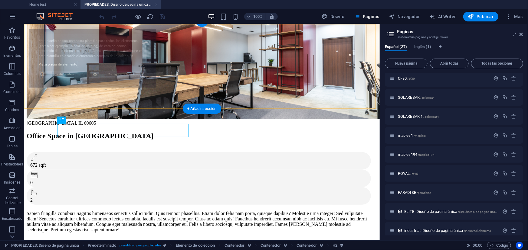
select select "68dce39a175c0f070f0eb6ec"
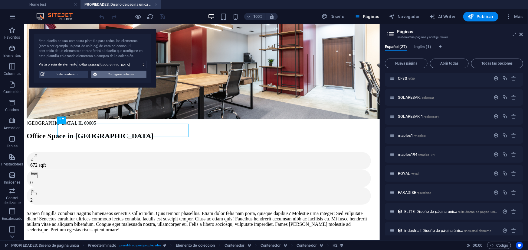
click at [118, 76] on span "Configurar colección" at bounding box center [122, 74] width 46 height 7
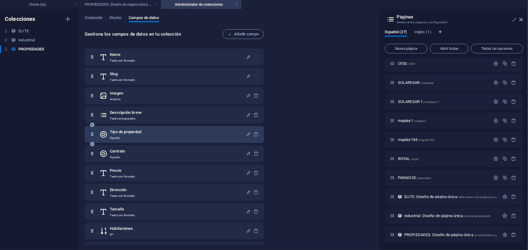
click at [140, 141] on div "Tipo de propiedad Opción" at bounding box center [174, 134] width 179 height 17
click at [140, 137] on p "Opción" at bounding box center [125, 138] width 31 height 5
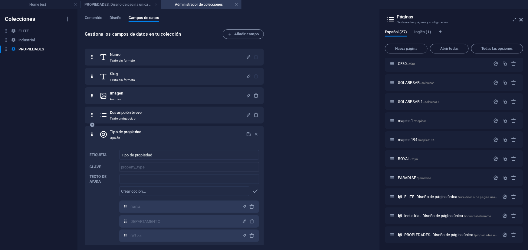
scroll to position [82, 0]
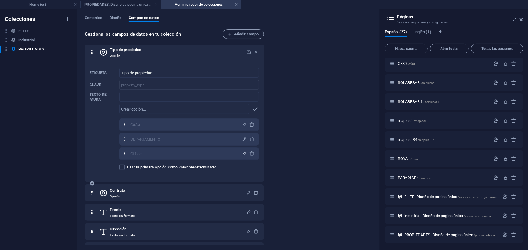
click at [243, 155] on icon "button" at bounding box center [244, 153] width 5 height 5
drag, startPoint x: 225, startPoint y: 155, endPoint x: 109, endPoint y: 168, distance: 116.6
click at [109, 168] on div "Etiqueta Tipo de propiedad ​ Clave property_type ​ Texto de ayuda ​ ​ CASA,DEPA…" at bounding box center [174, 119] width 169 height 107
type input "TERRENO"
click at [242, 154] on icon "button" at bounding box center [244, 153] width 5 height 5
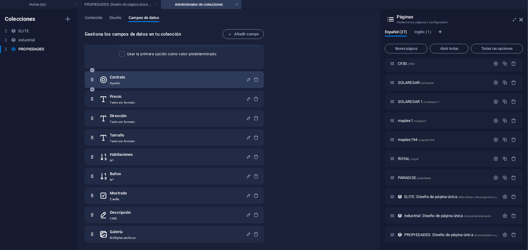
scroll to position [168, 0]
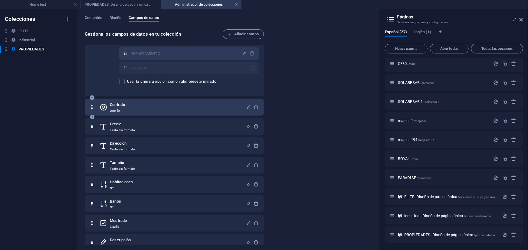
click at [186, 111] on div "Contrato Opción" at bounding box center [172, 107] width 146 height 12
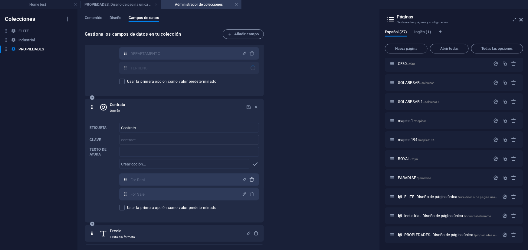
click at [250, 178] on icon "button" at bounding box center [251, 179] width 5 height 5
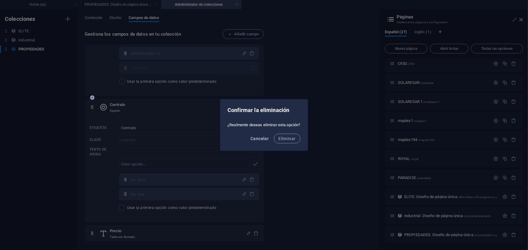
click at [265, 138] on span "Cancelar" at bounding box center [259, 138] width 18 height 5
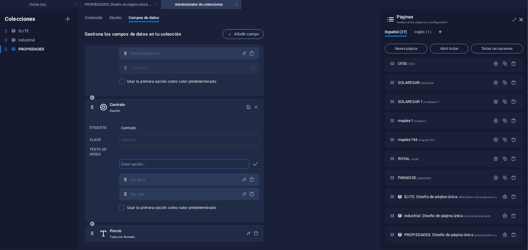
click at [229, 164] on input "text" at bounding box center [184, 164] width 130 height 10
type input "VENTA"
click at [256, 164] on icon "button" at bounding box center [255, 164] width 7 height 7
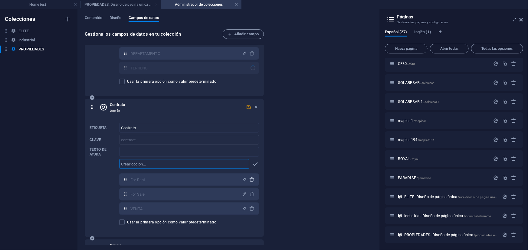
click at [249, 179] on icon "button" at bounding box center [251, 179] width 5 height 5
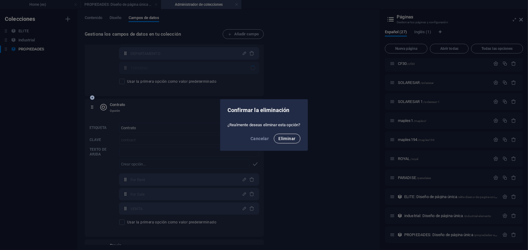
click at [285, 142] on button "Eliminar" at bounding box center [287, 139] width 27 height 10
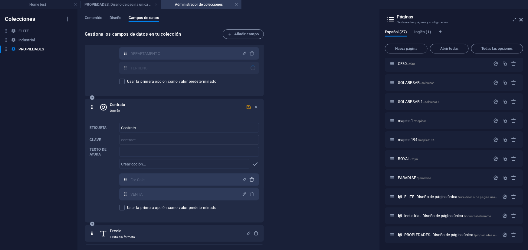
click at [251, 181] on icon "button" at bounding box center [251, 179] width 5 height 5
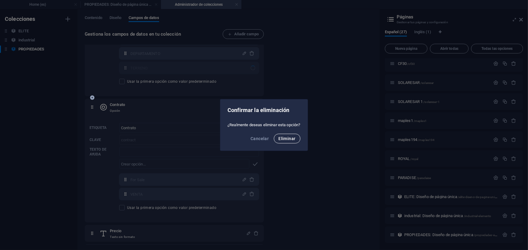
click at [280, 138] on span "Eliminar" at bounding box center [287, 138] width 17 height 5
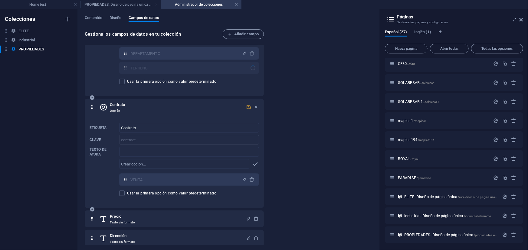
click at [246, 107] on icon "button" at bounding box center [248, 107] width 5 height 5
click at [208, 164] on input "text" at bounding box center [184, 164] width 130 height 10
type input "RENTA"
click at [257, 161] on icon "button" at bounding box center [255, 164] width 7 height 7
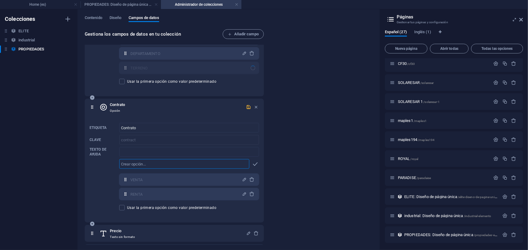
click at [249, 109] on div "button" at bounding box center [248, 108] width 5 height 6
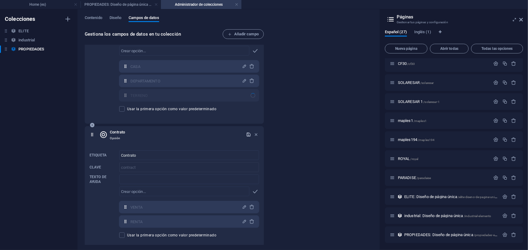
scroll to position [113, 0]
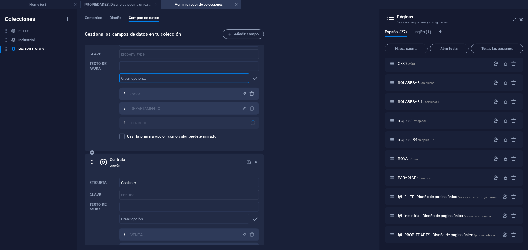
click at [188, 82] on input "text" at bounding box center [184, 78] width 130 height 10
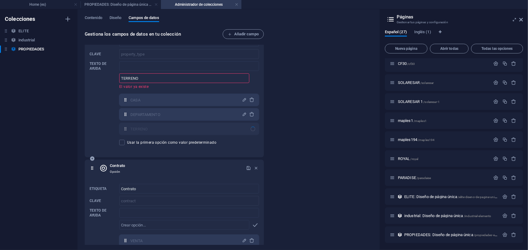
type input "TERRENO"
click at [103, 115] on div "Etiqueta Tipo de propiedad ​ Clave property_type ​ Texto de ayuda ​ TERRENO ​ E…" at bounding box center [174, 91] width 169 height 113
drag, startPoint x: 142, startPoint y: 81, endPoint x: 108, endPoint y: 79, distance: 34.2
click at [108, 79] on div "Etiqueta Tipo de propiedad ​ Clave property_type ​ Texto de ayuda ​ TERRENO ​ E…" at bounding box center [174, 91] width 169 height 113
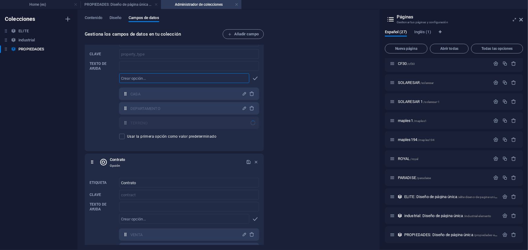
scroll to position [3, 0]
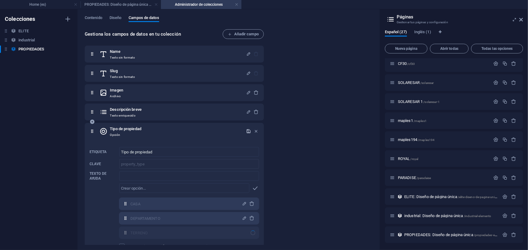
click at [246, 133] on icon "button" at bounding box center [248, 131] width 5 height 5
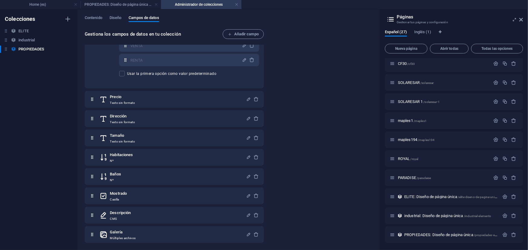
scroll to position [275, 0]
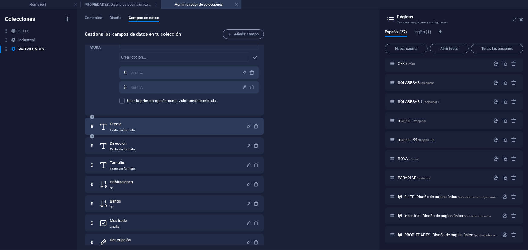
click at [196, 132] on div "Precio Texto sin formato" at bounding box center [172, 127] width 146 height 12
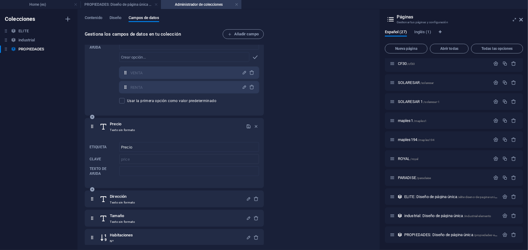
scroll to position [330, 0]
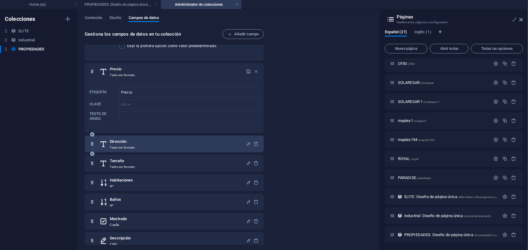
click at [190, 142] on div "Dirección Texto sin formato" at bounding box center [172, 144] width 146 height 12
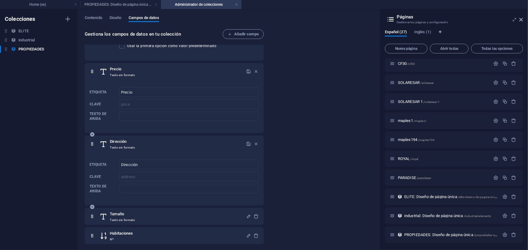
scroll to position [409, 0]
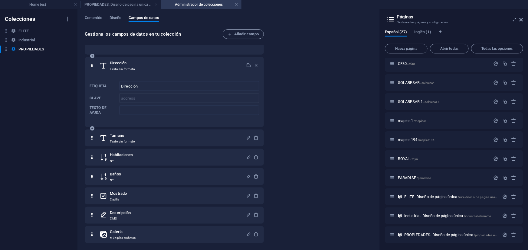
click at [190, 142] on div "Tamaño Texto sin formato" at bounding box center [172, 138] width 146 height 12
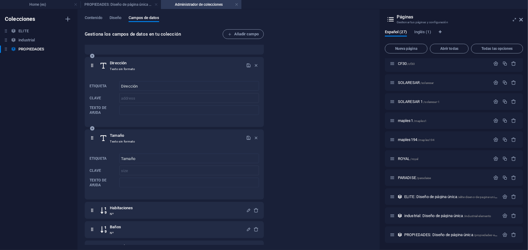
scroll to position [462, 0]
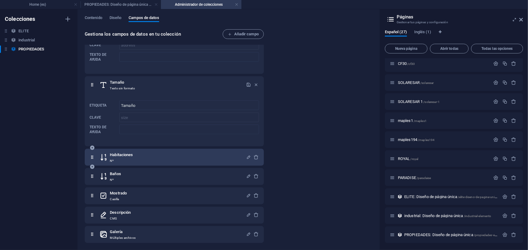
click at [186, 153] on div "Habitaciones Nº" at bounding box center [172, 158] width 146 height 12
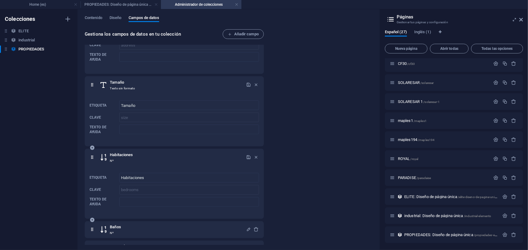
scroll to position [515, 0]
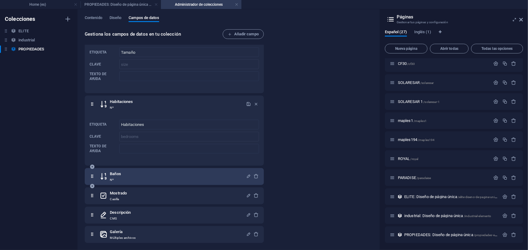
click at [170, 178] on div "Baños Nº" at bounding box center [172, 177] width 146 height 12
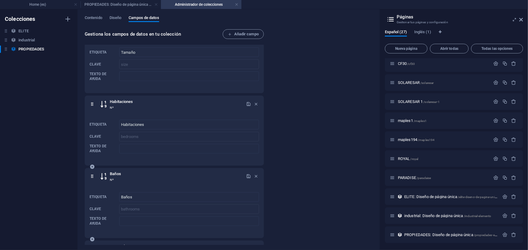
scroll to position [569, 0]
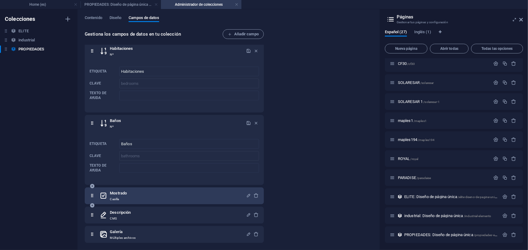
click at [162, 193] on div "Mostrado Casilla" at bounding box center [172, 196] width 146 height 12
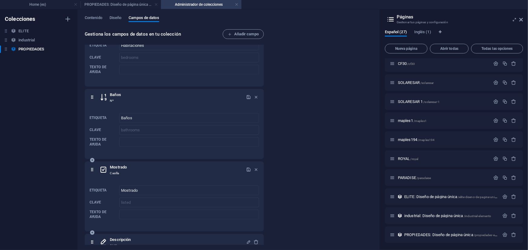
scroll to position [622, 0]
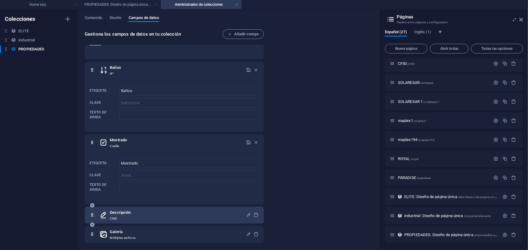
click at [155, 214] on div "Descripción CMS" at bounding box center [172, 216] width 146 height 12
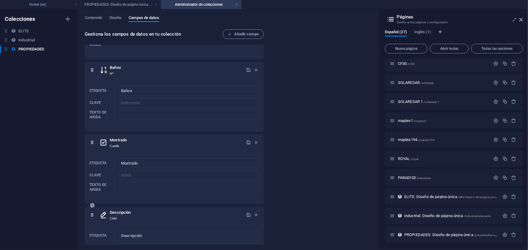
scroll to position [675, 0]
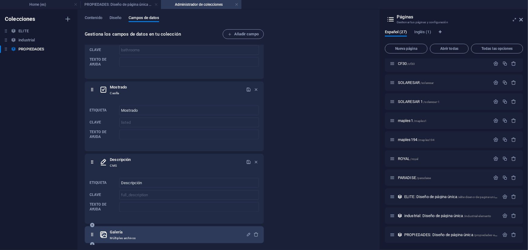
click at [152, 228] on div "Galería Múltiples archivos" at bounding box center [174, 235] width 179 height 17
click at [152, 229] on div "Galería Múltiples archivos" at bounding box center [172, 235] width 146 height 12
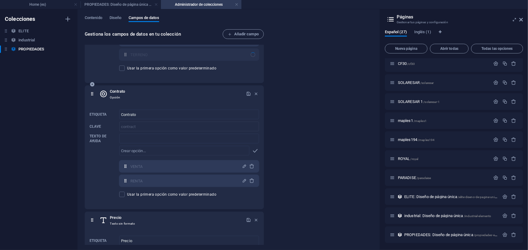
scroll to position [72, 0]
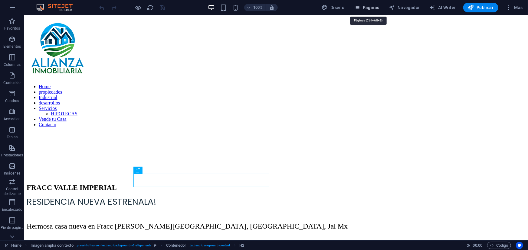
click at [377, 6] on span "Páginas" at bounding box center [366, 8] width 25 height 6
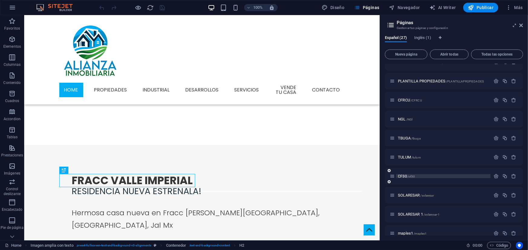
scroll to position [342, 0]
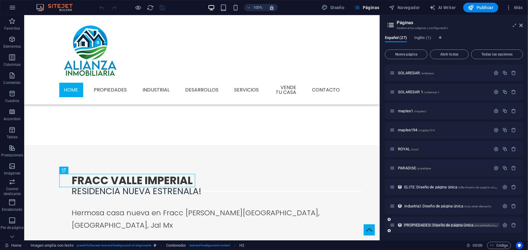
click at [429, 224] on span "PROPIEDADES: Diseño de página única /propiedades-elemento" at bounding box center [455, 225] width 102 height 5
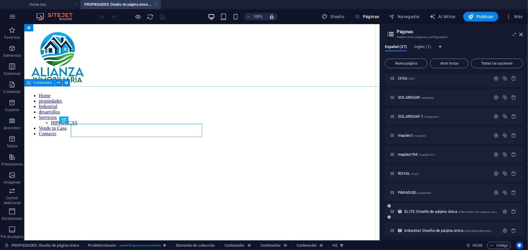
scroll to position [143, 0]
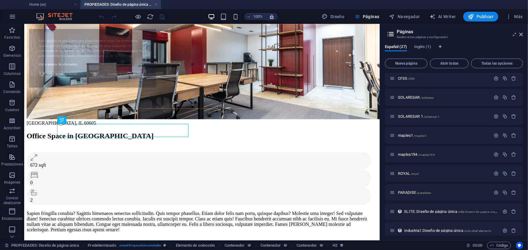
select select "68dce39a175c0f070f0eb6ec"
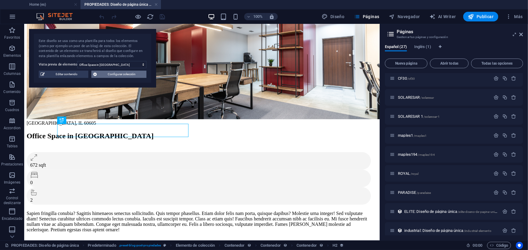
click at [126, 75] on span "Configurar colección" at bounding box center [122, 74] width 46 height 7
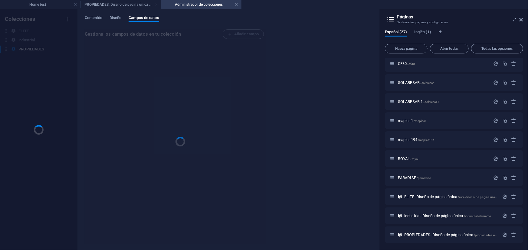
scroll to position [0, 0]
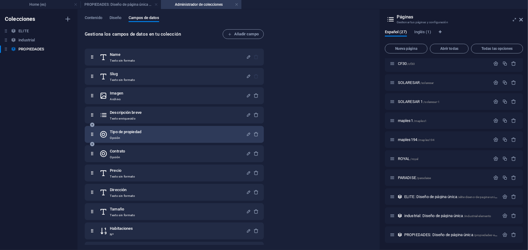
click at [159, 138] on div "Tipo de propiedad Opción" at bounding box center [172, 135] width 146 height 12
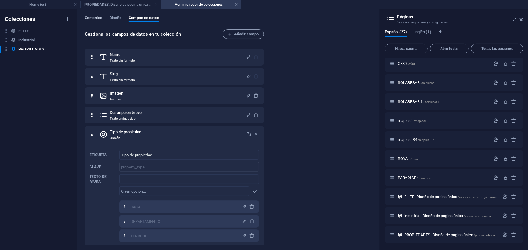
click at [96, 17] on span "Contenido" at bounding box center [94, 18] width 18 height 8
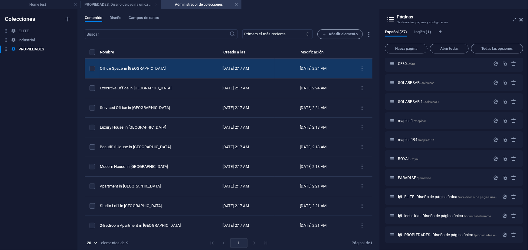
click at [139, 71] on div "Office Space in [GEOGRAPHIC_DATA]" at bounding box center [146, 68] width 92 height 5
select select "TERRENO"
select select "For Rent"
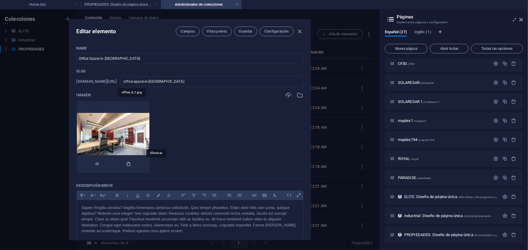
click at [131, 165] on icon "button" at bounding box center [128, 164] width 5 height 5
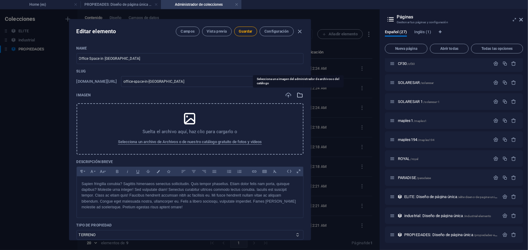
click at [300, 96] on icon "button" at bounding box center [300, 95] width 7 height 7
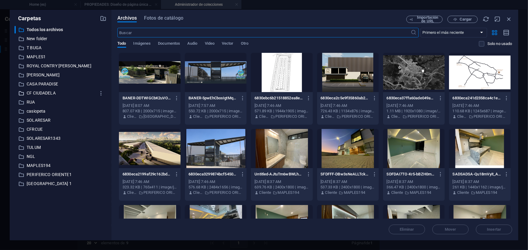
click at [33, 94] on p "CF CIUDADELA" at bounding box center [61, 93] width 69 height 7
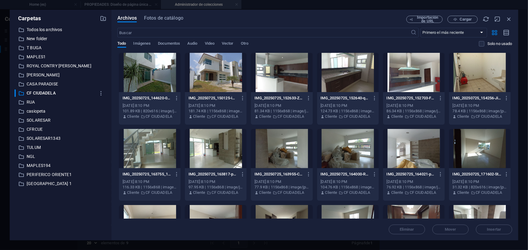
click at [221, 70] on div at bounding box center [216, 72] width 62 height 39
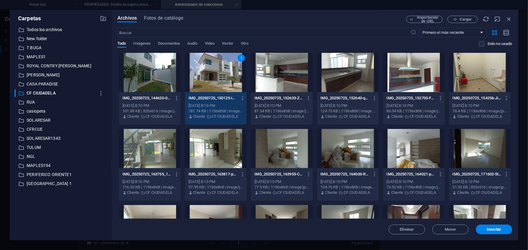
click at [221, 70] on div "1" at bounding box center [216, 72] width 62 height 39
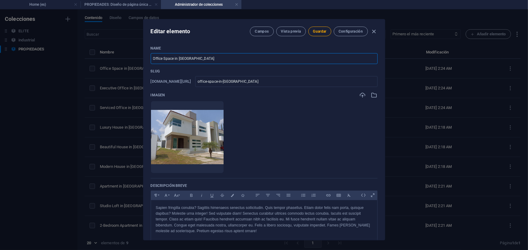
drag, startPoint x: 212, startPoint y: 62, endPoint x: 141, endPoint y: 64, distance: 70.8
click at [141, 64] on div "Editar elemento Campos Vista previa Guardar Configuración Name Office Space in …" at bounding box center [264, 129] width 528 height 241
type input "F"
type input "f"
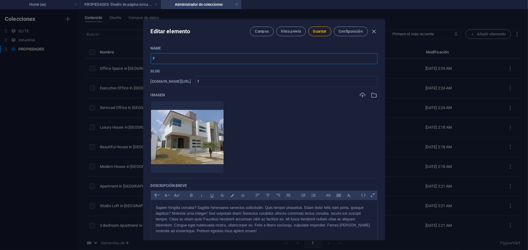
type input "Fr"
type input "fr"
type input "Fra"
type input "fra"
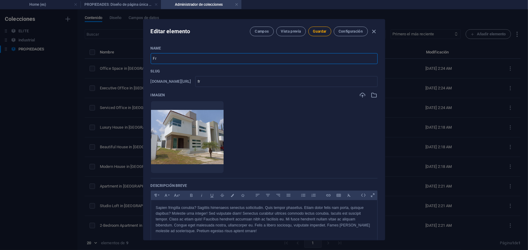
type input "fra"
type input "Frac"
type input "frac"
type input "Fracc"
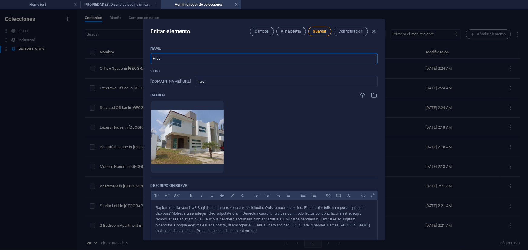
type input "fracc"
type input "Fracc. c"
type input "fracc-c"
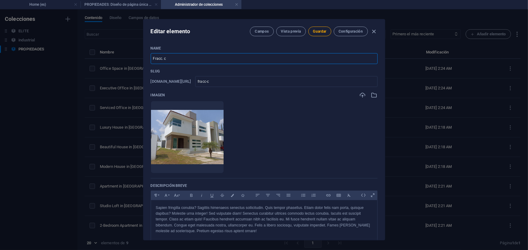
type input "Fracc. ca"
type input "fracc-ca"
type input "Fracc. cas"
type input "fracc-cas"
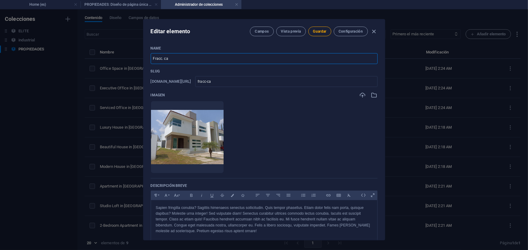
type input "fracc-cas"
type input "Fracc. casa"
type input "fracc-casa"
type input "Fracc. casa F"
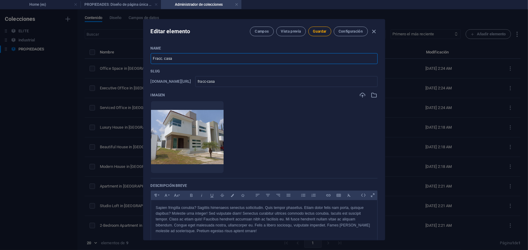
type input "fracc-casa-f"
type input "Fracc. casa Fu"
type input "fracc-casa-fu"
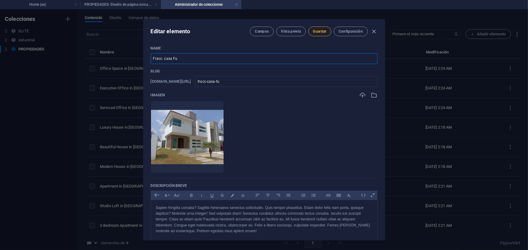
type input "Fracc. casa Fue"
type input "fracc-casa-fue"
type input "Fracc. casa Fuer"
type input "fracc-casa-fuer"
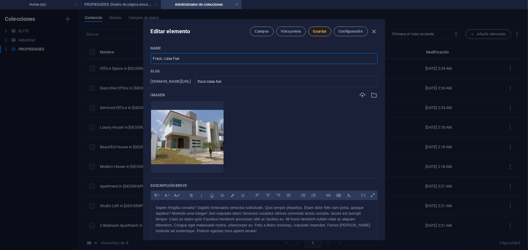
type input "fracc-casa-fuer"
type input "Fracc. casa Fuert"
type input "fracc-casa-fuert"
type input "Fracc. casa Fuerte"
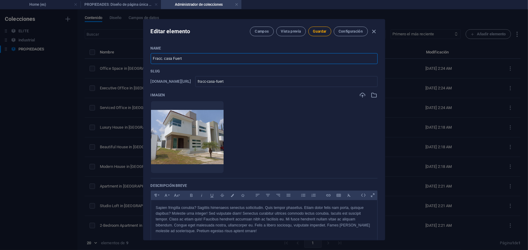
type input "fracc-casa-fuerte"
type input "Fracc. asa Fuerte"
type input "fracc-asa-fuerte"
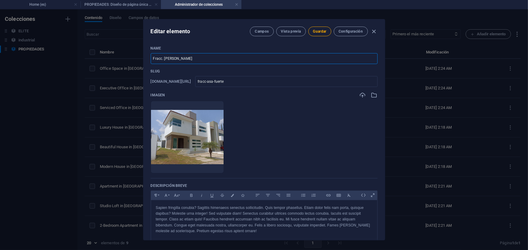
type input "Fracc. [GEOGRAPHIC_DATA]"
type input "fracc-casa-fuerte"
type input "Fracc. [GEOGRAPHIC_DATA]"
click at [321, 33] on span "Guardar" at bounding box center [319, 31] width 13 height 5
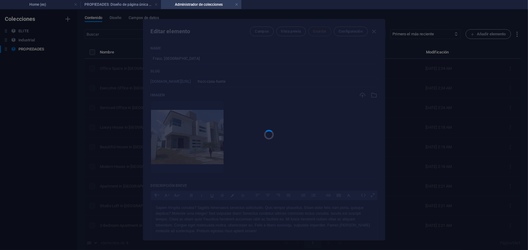
type input "fracc-casa-fuerte"
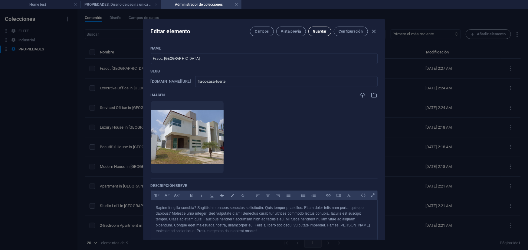
click at [322, 36] on button "Guardar" at bounding box center [319, 32] width 23 height 10
click at [372, 32] on icon "button" at bounding box center [373, 31] width 7 height 7
checkbox input "false"
type input "fracc-casa-fuerte"
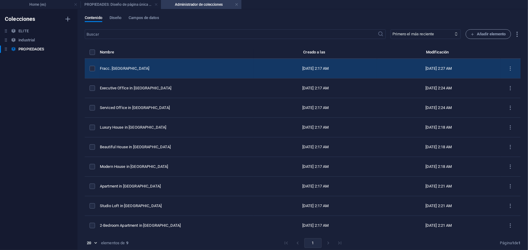
click at [130, 67] on div "Fracc. [GEOGRAPHIC_DATA]" at bounding box center [174, 68] width 149 height 5
select select "TERRENO"
select select "For Rent"
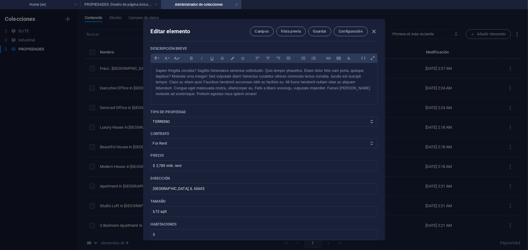
scroll to position [165, 0]
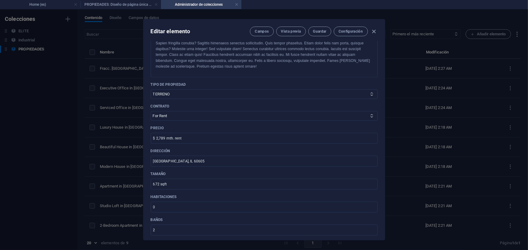
click at [168, 123] on div "Name Fracc. Casa Fuerte ​ Slug www.example.com/propiedades-elemento/ fracc-casa…" at bounding box center [264, 155] width 227 height 548
click at [172, 116] on select "For Rent For Sale" at bounding box center [264, 116] width 227 height 10
click at [352, 31] on span "Configuración" at bounding box center [350, 31] width 24 height 5
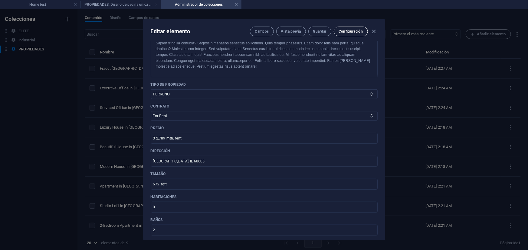
scroll to position [3, 0]
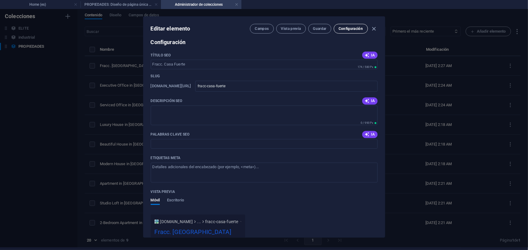
click at [352, 31] on span "Configuración" at bounding box center [350, 28] width 24 height 5
click at [260, 32] on button "Campos" at bounding box center [262, 29] width 24 height 10
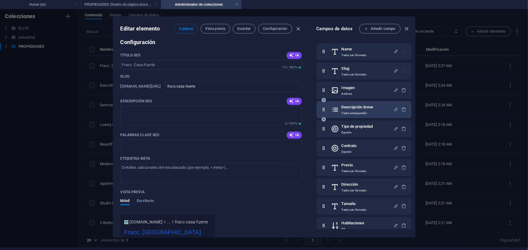
scroll to position [27, 0]
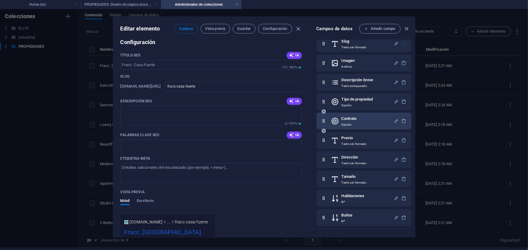
click at [357, 114] on div "Contrato Opción" at bounding box center [363, 121] width 95 height 17
click at [355, 118] on h6 "Contrato" at bounding box center [348, 118] width 15 height 7
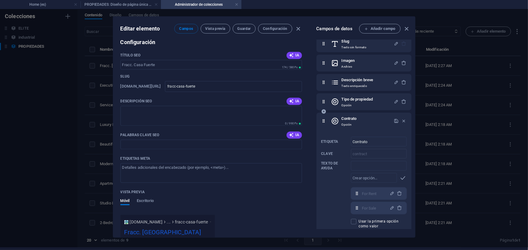
scroll to position [82, 0]
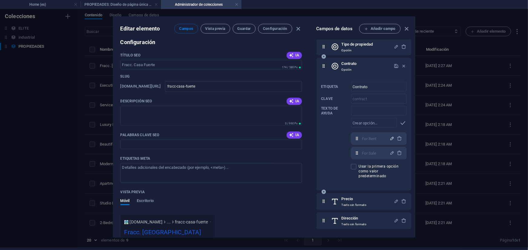
click at [390, 137] on icon "button" at bounding box center [391, 138] width 5 height 5
drag, startPoint x: 379, startPoint y: 140, endPoint x: 345, endPoint y: 144, distance: 34.1
click at [345, 144] on div "Etiqueta Contrato ​ Clave contract ​ Texto de ayuda ​ ​ For Rent,For Sale For R…" at bounding box center [363, 131] width 85 height 102
type input "RENTA"
click at [389, 138] on icon "button" at bounding box center [391, 138] width 5 height 5
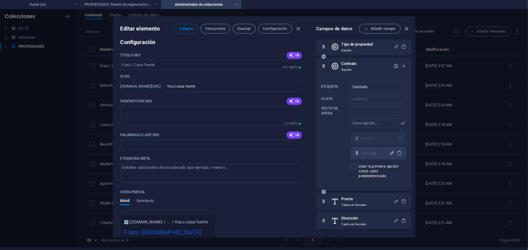
select select "RENTA"
click at [389, 153] on icon "button" at bounding box center [391, 153] width 5 height 5
drag, startPoint x: 384, startPoint y: 156, endPoint x: 336, endPoint y: 164, distance: 48.4
click at [336, 164] on div "Etiqueta Contrato ​ Clave contract ​ Texto de ayuda ​ ​ RENTA,For Sale RENTA ​ …" at bounding box center [363, 131] width 85 height 102
type input "v"
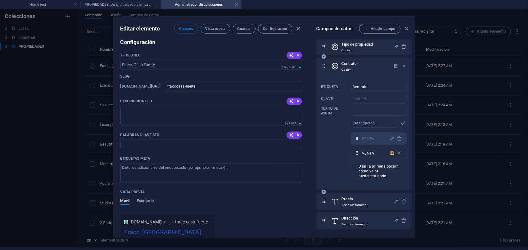
type input "VENTA"
click at [389, 154] on icon "button" at bounding box center [391, 153] width 5 height 5
click at [395, 66] on icon "button" at bounding box center [395, 66] width 5 height 5
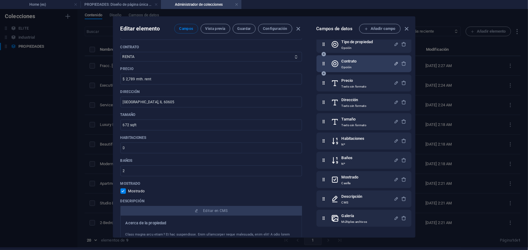
scroll to position [181, 0]
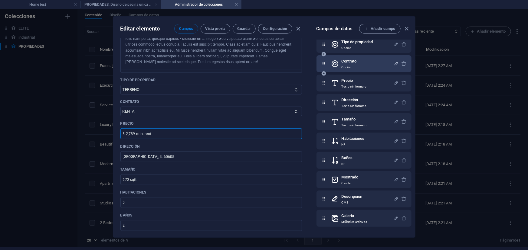
drag, startPoint x: 159, startPoint y: 138, endPoint x: 123, endPoint y: 139, distance: 35.4
click at [123, 139] on input "$ 2,789 mth. rent" at bounding box center [210, 134] width 181 height 11
type input "$ 21,5OO Mant. Incluido"
drag, startPoint x: 156, startPoint y: 158, endPoint x: 116, endPoint y: 163, distance: 41.2
click at [116, 163] on div "Name Fracc. Casa Fuerte ​ Slug www.example.com/propiedades-elemento/ fracc-casa…" at bounding box center [211, 137] width 196 height 199
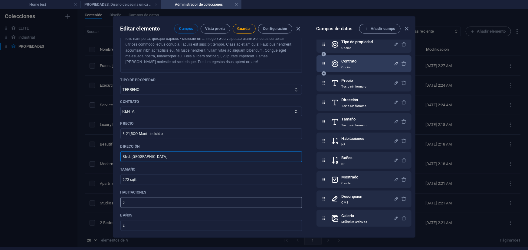
type input "Blvd. [GEOGRAPHIC_DATA]"
drag, startPoint x: 134, startPoint y: 197, endPoint x: 116, endPoint y: 206, distance: 19.9
click at [116, 206] on div "Name Fracc. Casa Fuerte ​ Slug www.example.com/propiedades-elemento/ fracc-casa…" at bounding box center [211, 137] width 196 height 199
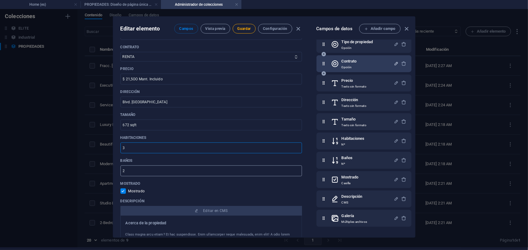
type input "3"
drag, startPoint x: 146, startPoint y: 171, endPoint x: 119, endPoint y: 168, distance: 27.4
click at [119, 168] on div "Name Fracc. Casa Fuerte ​ Slug www.example.com/propiedades-elemento/ fracc-casa…" at bounding box center [211, 137] width 196 height 199
type input "3"
click at [243, 27] on span "Guardar" at bounding box center [243, 28] width 13 height 5
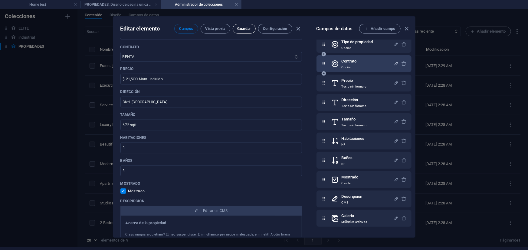
click at [244, 30] on span "Guardar" at bounding box center [243, 28] width 13 height 5
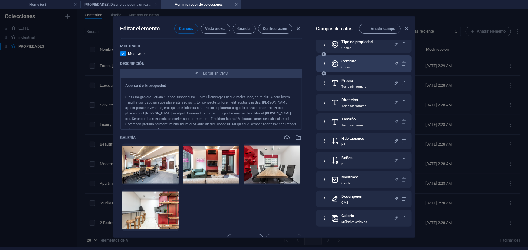
scroll to position [401, 0]
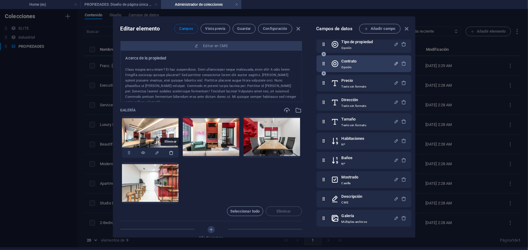
click at [171, 151] on icon "button" at bounding box center [171, 153] width 5 height 5
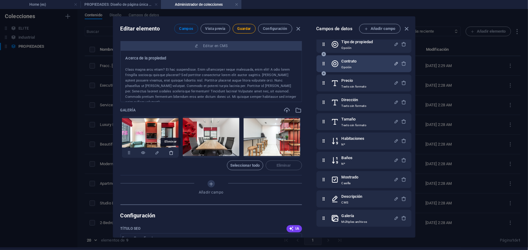
click at [171, 153] on icon "button" at bounding box center [171, 153] width 5 height 5
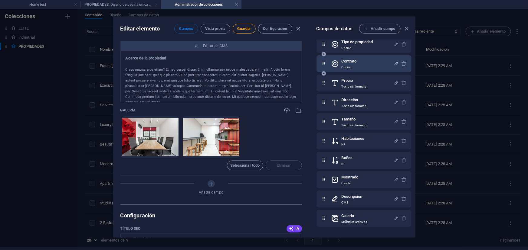
click at [171, 153] on icon "button" at bounding box center [171, 153] width 5 height 5
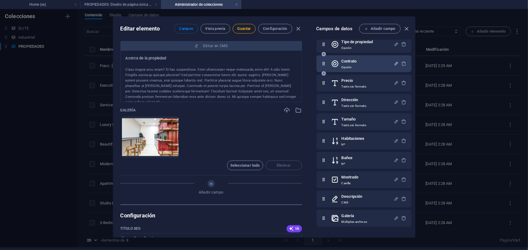
click at [171, 153] on icon "button" at bounding box center [171, 153] width 5 height 5
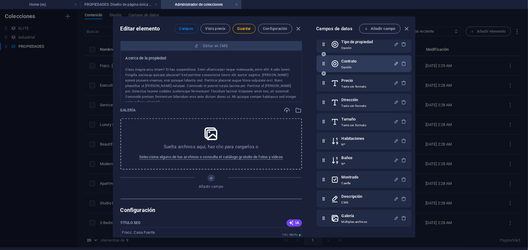
click at [204, 144] on p "Suelta archivos aquí, haz clic para cargarlos o" at bounding box center [211, 147] width 95 height 6
click at [238, 158] on span "Selecciona alguno de tus archivos o consulta el catálogo gratuito de fotos y ví…" at bounding box center [211, 157] width 144 height 7
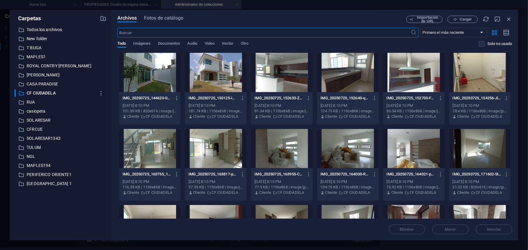
click at [211, 69] on div at bounding box center [216, 72] width 62 height 39
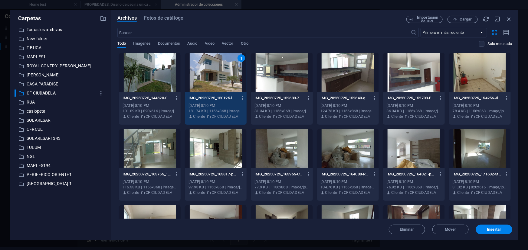
click at [290, 75] on div at bounding box center [282, 72] width 62 height 39
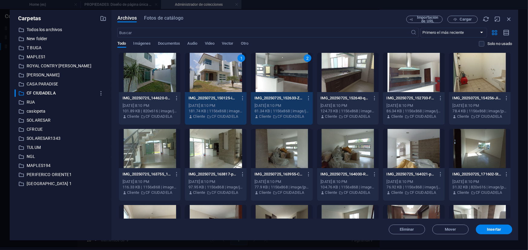
click at [351, 80] on div at bounding box center [348, 72] width 62 height 39
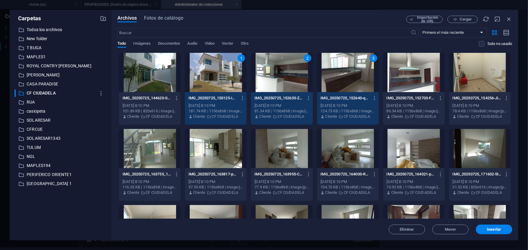
click at [396, 75] on div at bounding box center [414, 72] width 62 height 39
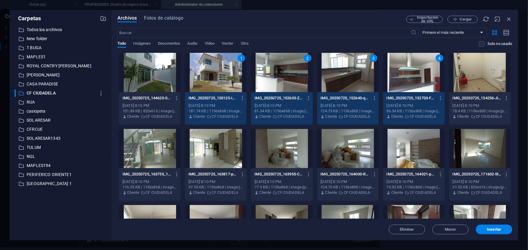
click at [151, 159] on div at bounding box center [150, 148] width 62 height 39
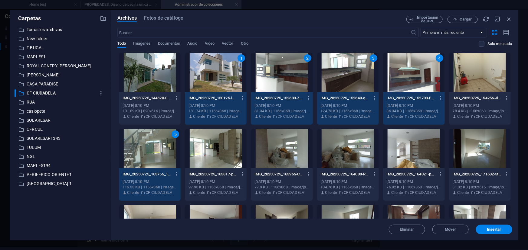
click at [216, 150] on div at bounding box center [216, 148] width 62 height 39
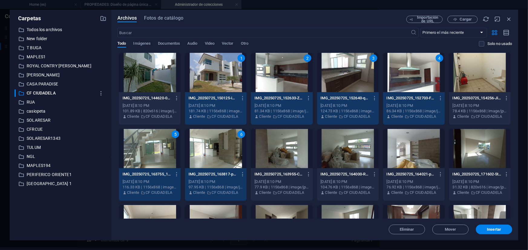
click at [344, 148] on div at bounding box center [348, 148] width 62 height 39
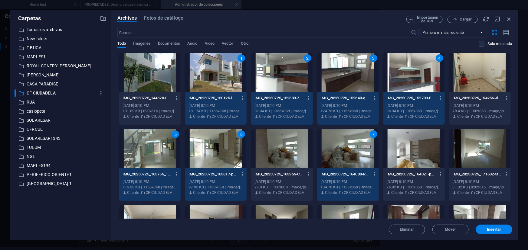
scroll to position [55, 0]
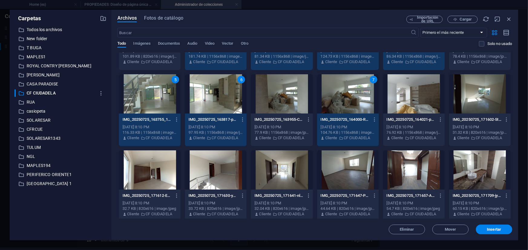
click at [167, 178] on div at bounding box center [150, 170] width 62 height 39
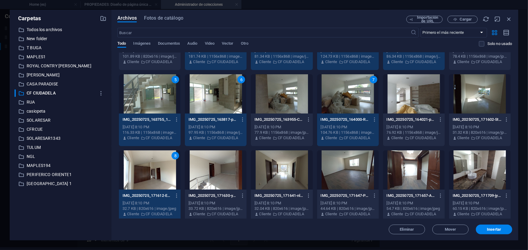
click at [209, 168] on div at bounding box center [216, 170] width 62 height 39
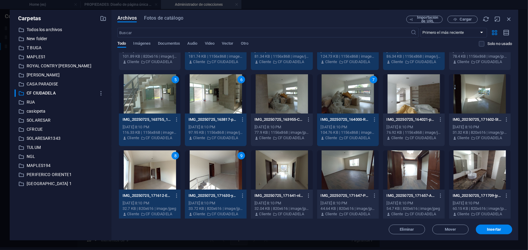
click at [281, 173] on div at bounding box center [282, 170] width 62 height 39
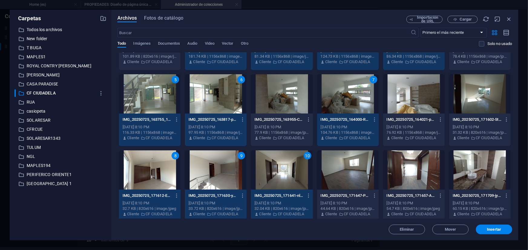
click at [348, 164] on div at bounding box center [348, 170] width 62 height 39
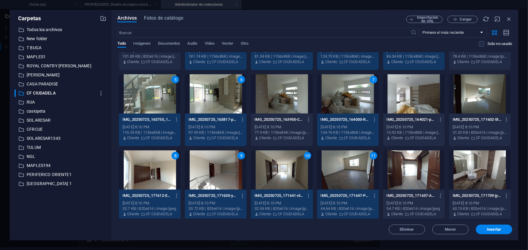
click at [397, 169] on div at bounding box center [414, 170] width 62 height 39
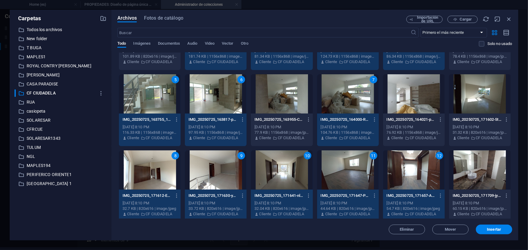
click at [462, 172] on div at bounding box center [480, 170] width 62 height 39
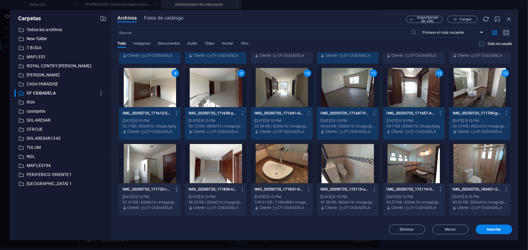
scroll to position [165, 0]
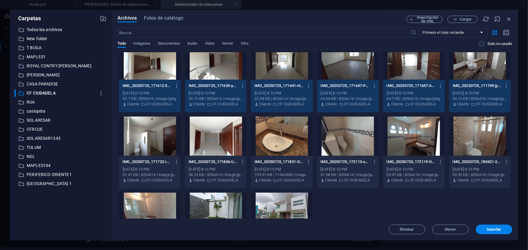
click at [471, 143] on div at bounding box center [480, 136] width 62 height 39
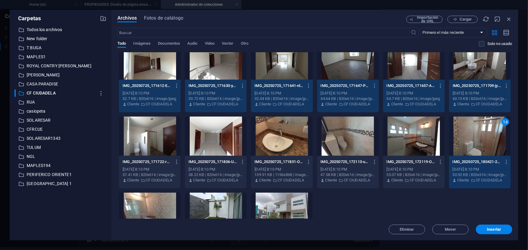
click at [416, 135] on div at bounding box center [414, 136] width 62 height 39
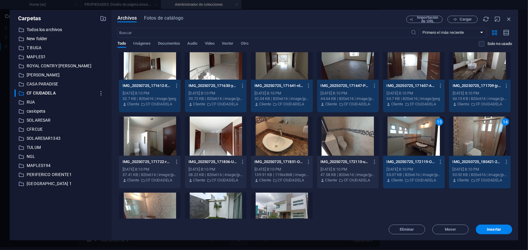
click at [349, 140] on div at bounding box center [348, 136] width 62 height 39
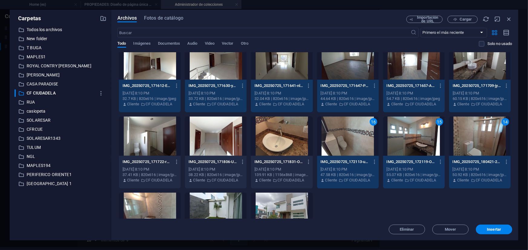
click at [223, 143] on div at bounding box center [216, 136] width 62 height 39
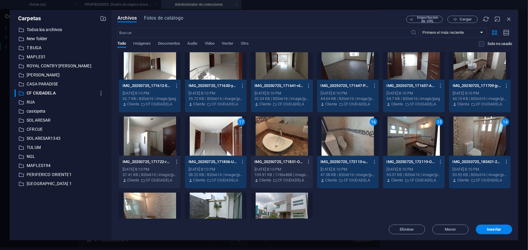
click at [157, 147] on div at bounding box center [150, 136] width 62 height 39
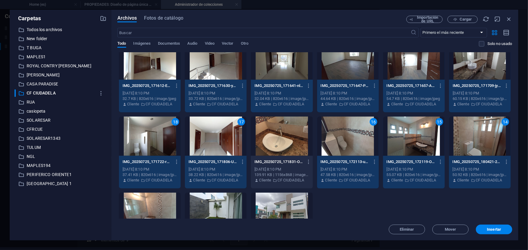
scroll to position [211, 0]
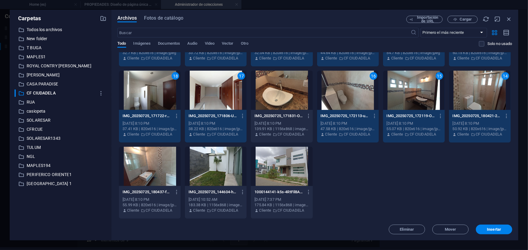
click at [158, 174] on div at bounding box center [150, 166] width 62 height 39
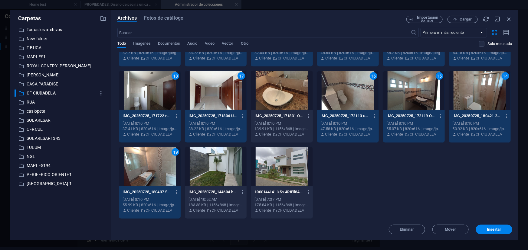
click at [212, 168] on div at bounding box center [216, 166] width 62 height 39
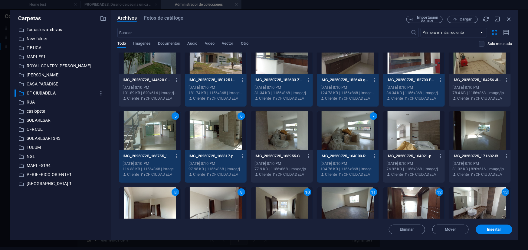
scroll to position [0, 0]
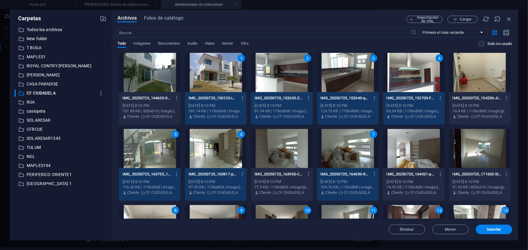
click at [153, 78] on div at bounding box center [150, 72] width 62 height 39
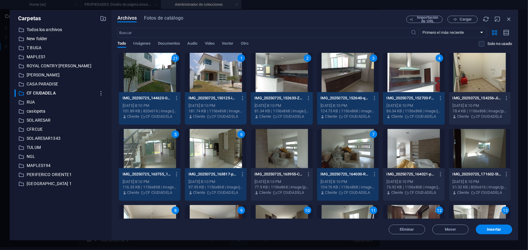
click at [491, 81] on div at bounding box center [480, 72] width 62 height 39
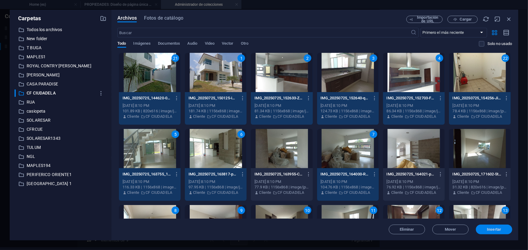
click at [493, 230] on span "Insertar" at bounding box center [494, 230] width 14 height 4
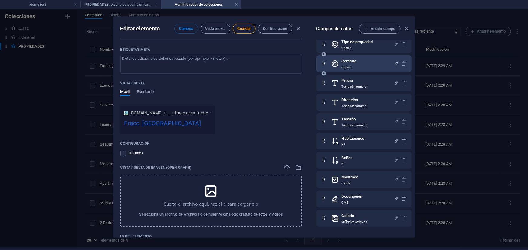
scroll to position [1030, 0]
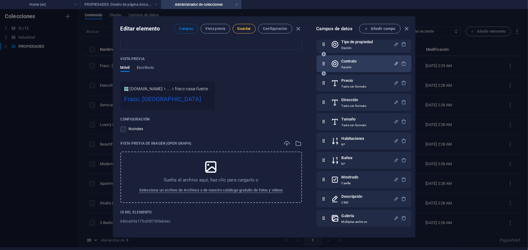
click at [242, 28] on span "Guardar" at bounding box center [243, 28] width 13 height 5
click at [406, 28] on icon "button" at bounding box center [406, 28] width 7 height 7
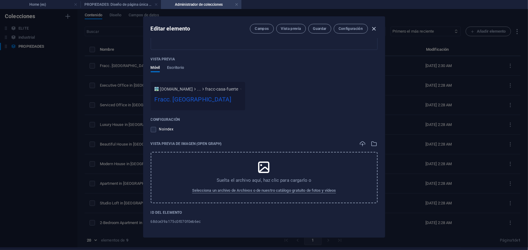
click at [375, 30] on icon "button" at bounding box center [373, 28] width 7 height 7
checkbox input "false"
type input "fracc-casa-fuerte"
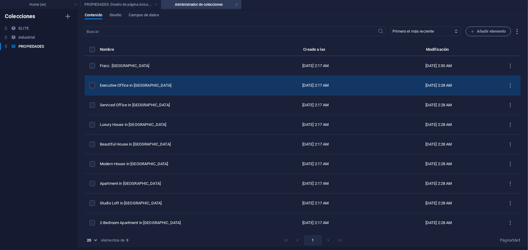
scroll to position [2, 0]
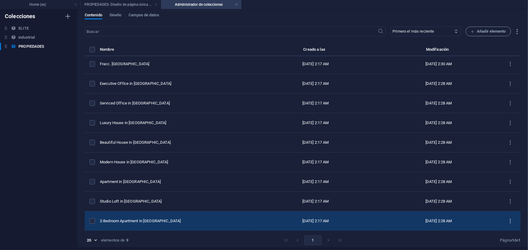
click at [507, 222] on icon "items list" at bounding box center [510, 222] width 6 height 6
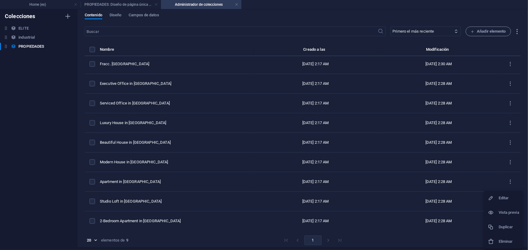
click at [517, 240] on h6 "Eliminar" at bounding box center [508, 241] width 21 height 7
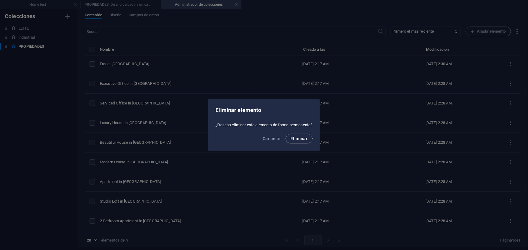
click at [296, 143] on button "Eliminar" at bounding box center [298, 139] width 27 height 10
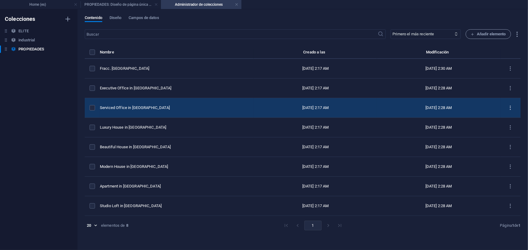
scroll to position [0, 0]
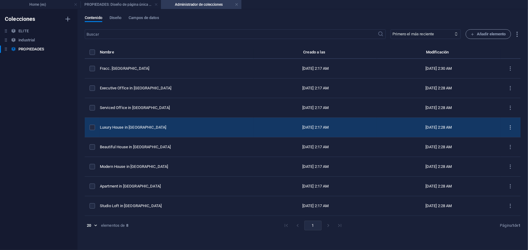
click at [508, 129] on icon "items list" at bounding box center [510, 128] width 6 height 6
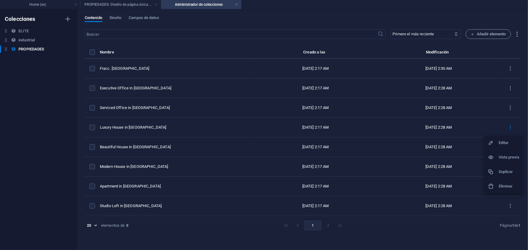
click at [501, 184] on h6 "Eliminar" at bounding box center [508, 186] width 21 height 7
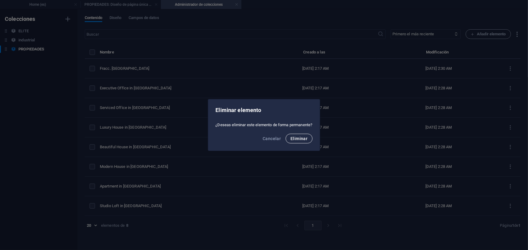
click at [295, 140] on span "Eliminar" at bounding box center [298, 138] width 17 height 5
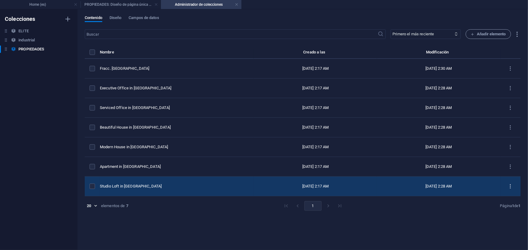
click at [512, 185] on icon "items list" at bounding box center [510, 187] width 6 height 6
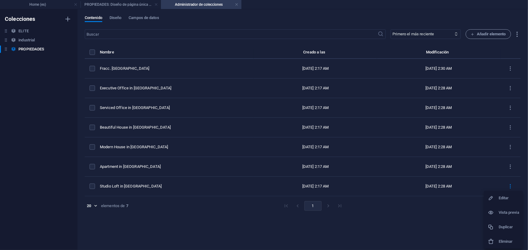
click at [500, 238] on h6 "Eliminar" at bounding box center [508, 241] width 21 height 7
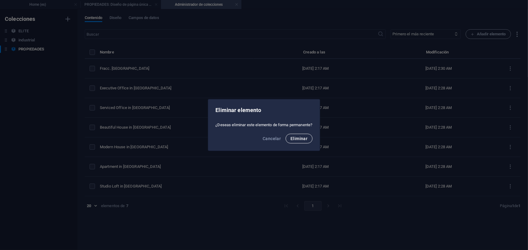
click at [291, 142] on button "Eliminar" at bounding box center [298, 139] width 27 height 10
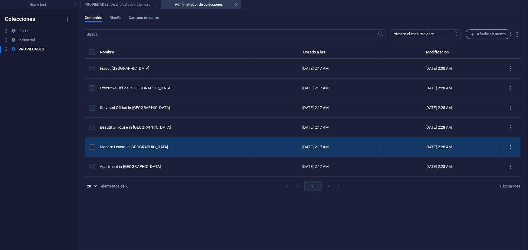
click at [511, 148] on icon "items list" at bounding box center [510, 148] width 6 height 6
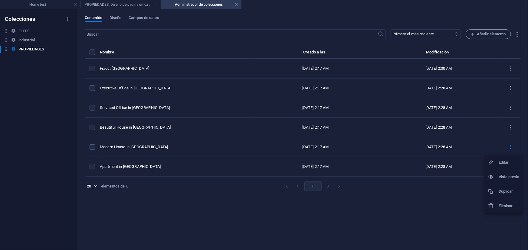
click at [511, 205] on h6 "Eliminar" at bounding box center [508, 206] width 21 height 7
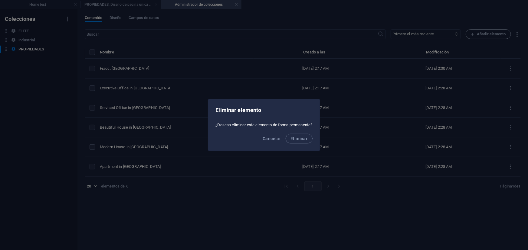
click at [297, 144] on div "Cancelar Eliminar" at bounding box center [263, 140] width 111 height 21
click at [297, 143] on button "Eliminar" at bounding box center [298, 139] width 27 height 10
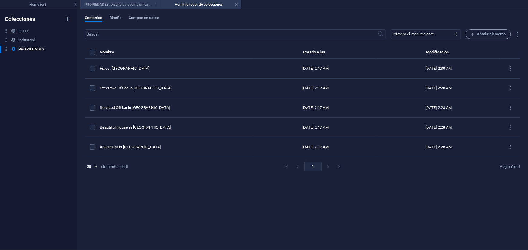
click at [118, 5] on h4 "PROPIEDADES: Diseño de página única (es)" at bounding box center [120, 4] width 80 height 7
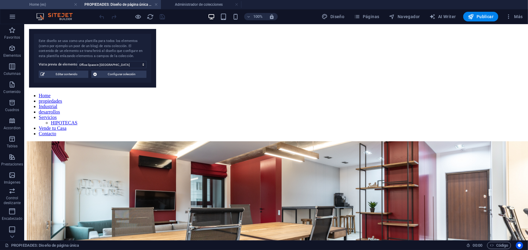
click at [54, 6] on h4 "Home (es)" at bounding box center [40, 4] width 80 height 7
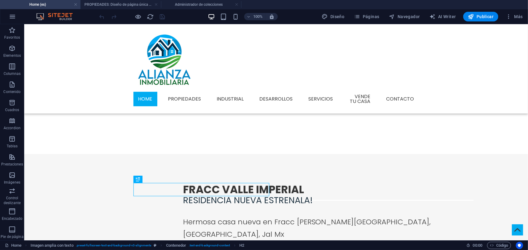
click at [164, 19] on div at bounding box center [132, 17] width 68 height 10
click at [479, 15] on span "Publicar" at bounding box center [481, 17] width 26 height 6
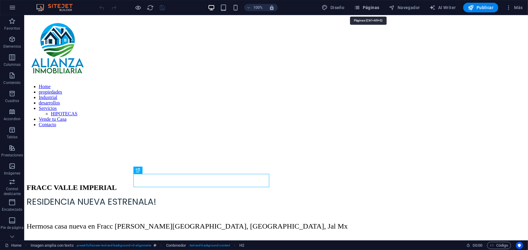
click at [375, 8] on span "Páginas" at bounding box center [366, 8] width 25 height 6
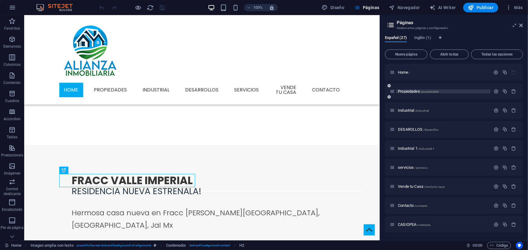
click at [410, 93] on span "Propiedades /propiedades" at bounding box center [418, 91] width 41 height 5
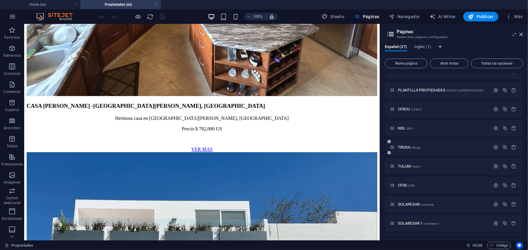
scroll to position [351, 0]
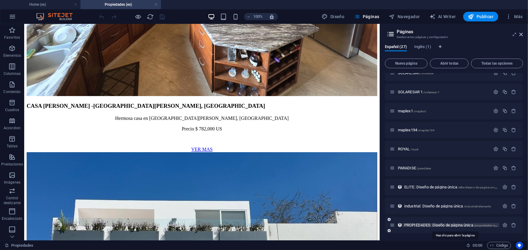
click at [412, 223] on span "PROPIEDADES: Diseño de página única /propiedades-elemento" at bounding box center [455, 225] width 102 height 5
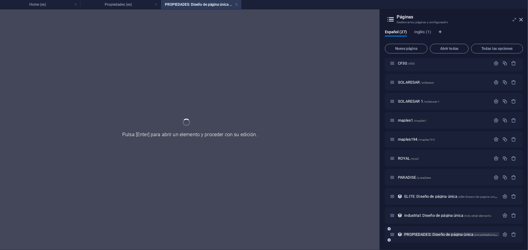
scroll to position [327, 0]
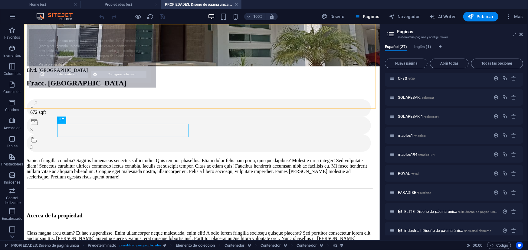
select select "68dce39a175c0f070f0eb6ec"
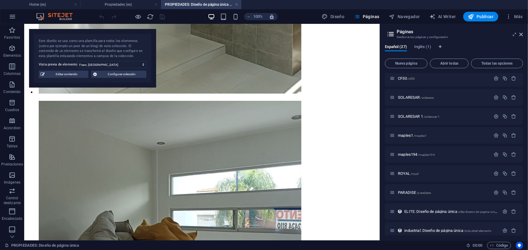
scroll to position [2282, 0]
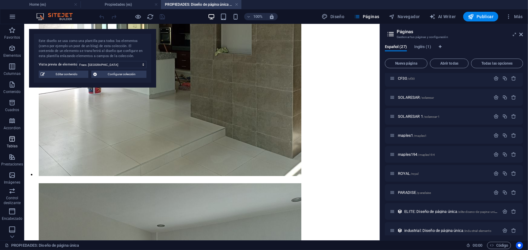
click at [13, 142] on icon "button" at bounding box center [11, 138] width 7 height 7
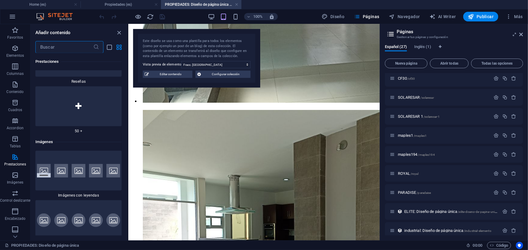
scroll to position [5968, 0]
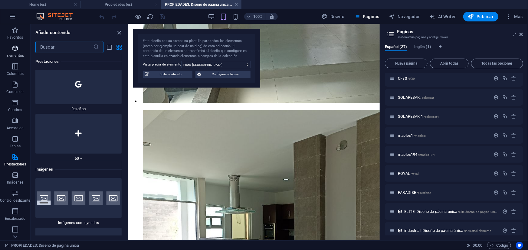
click at [11, 53] on p "Elementos" at bounding box center [15, 55] width 18 height 5
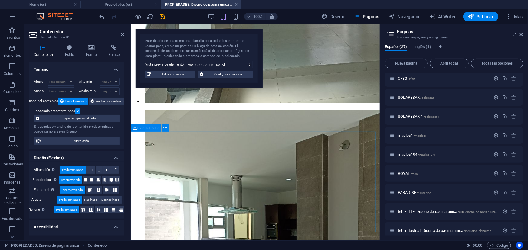
scroll to position [2108, 0]
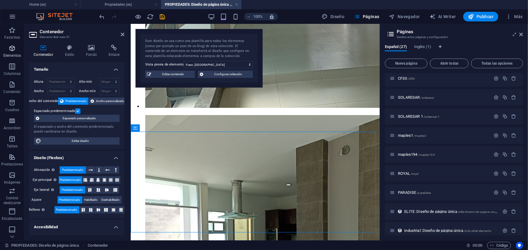
click at [18, 54] on p "Elementos" at bounding box center [12, 55] width 18 height 5
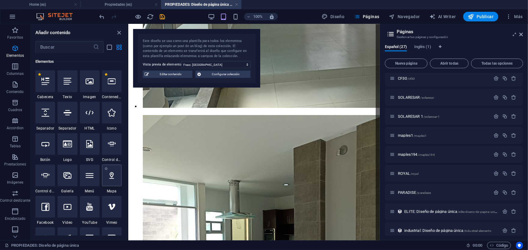
select select "1"
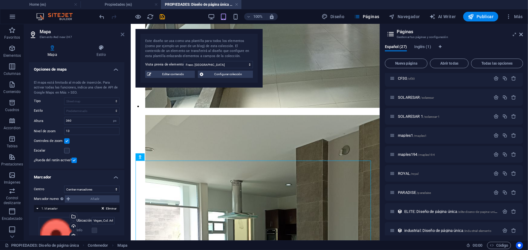
click at [123, 33] on icon at bounding box center [123, 34] width 4 height 5
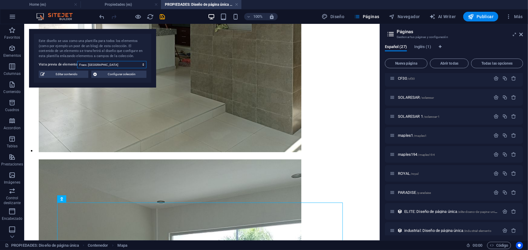
click at [142, 64] on select "Fracc. Casa Fuerte Executive Office in [GEOGRAPHIC_DATA] Serviced Office in [GE…" at bounding box center [111, 64] width 69 height 7
click at [77, 61] on select "Fracc. Casa Fuerte Executive Office in [GEOGRAPHIC_DATA] Serviced Office in [GE…" at bounding box center [111, 64] width 69 height 7
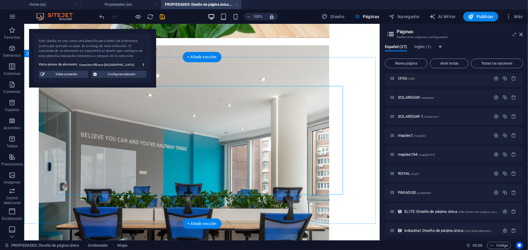
scroll to position [1028, 0]
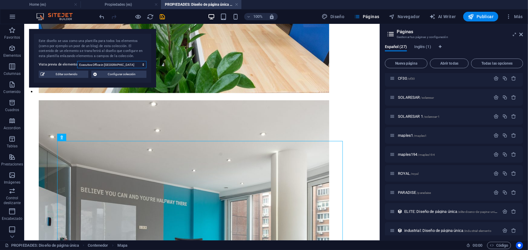
click at [113, 65] on select "Fracc. Casa Fuerte Executive Office in [GEOGRAPHIC_DATA] Serviced Office in [GE…" at bounding box center [111, 64] width 69 height 7
select select "68dce39a175c0f070f0eb6ec"
click at [77, 61] on select "Fracc. Casa Fuerte Executive Office in [GEOGRAPHIC_DATA] Serviced Office in [GE…" at bounding box center [111, 64] width 69 height 7
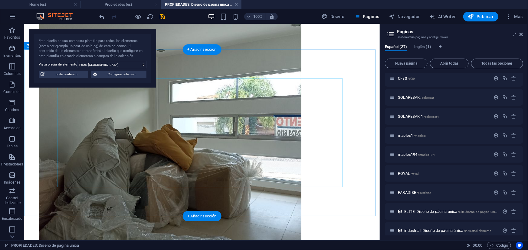
scroll to position [2375, 0]
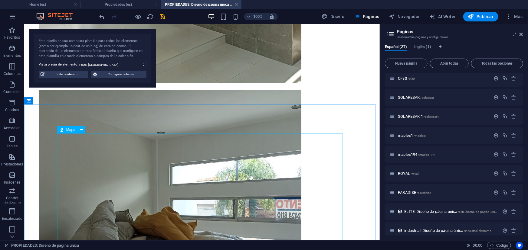
click at [69, 131] on span "Mapa" at bounding box center [70, 130] width 9 height 4
select select "1"
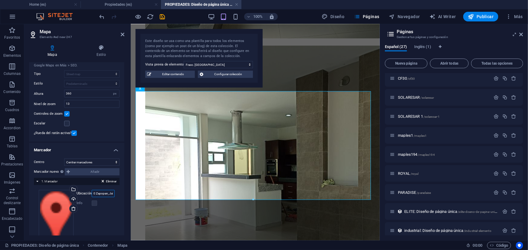
scroll to position [0, 39]
drag, startPoint x: 95, startPoint y: 193, endPoint x: 110, endPoint y: 195, distance: 15.3
click at [110, 195] on input "Virgen, Col. Arboledas, 45070 Zapopan, Jal" at bounding box center [103, 193] width 23 height 7
click at [110, 196] on input "casa fuerteal" at bounding box center [103, 193] width 23 height 7
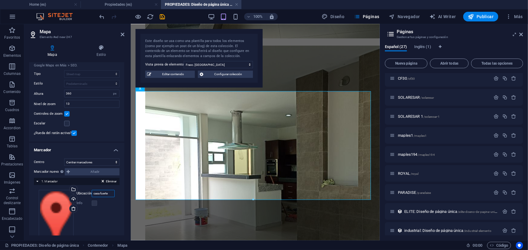
type input "casa fuerte"
click at [102, 222] on div "Arrastra archivos aquí, haz clic para escoger archivos o selecciona archivos de…" at bounding box center [77, 220] width 76 height 60
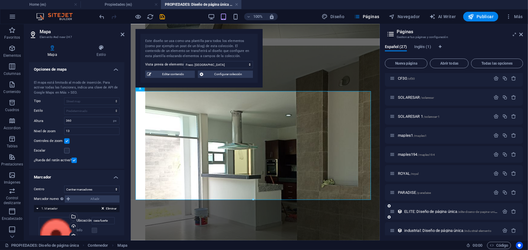
scroll to position [351, 0]
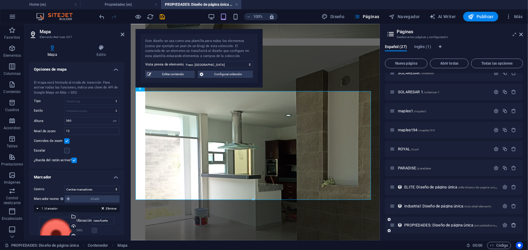
click at [515, 225] on icon "button" at bounding box center [513, 225] width 5 height 5
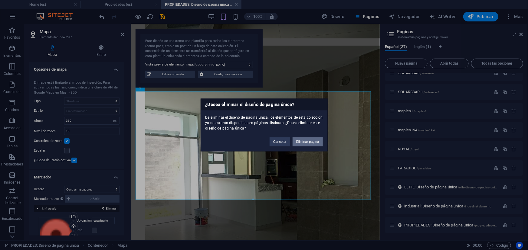
click at [298, 142] on button "Eliminar página" at bounding box center [307, 142] width 30 height 9
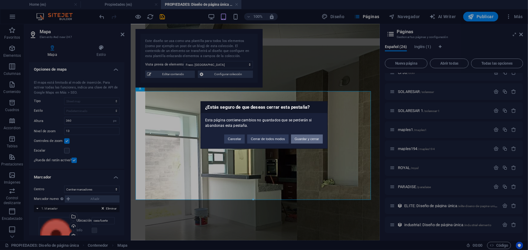
scroll to position [332, 0]
click at [275, 139] on button "Cerrar de todos modos" at bounding box center [267, 139] width 41 height 9
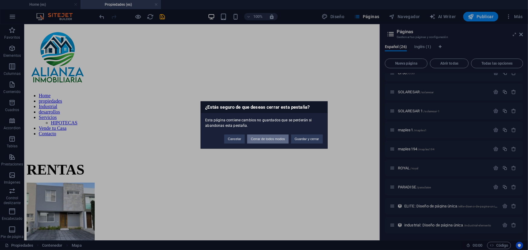
scroll to position [955, 0]
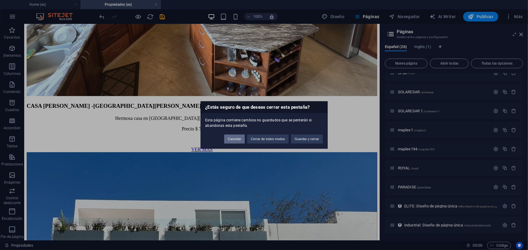
click at [243, 141] on button "Cancelar" at bounding box center [234, 139] width 21 height 9
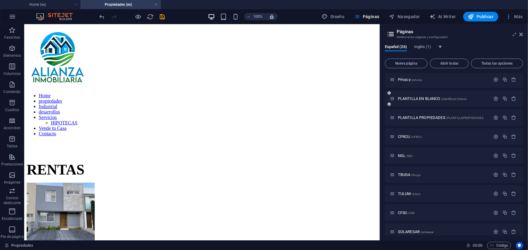
scroll to position [332, 0]
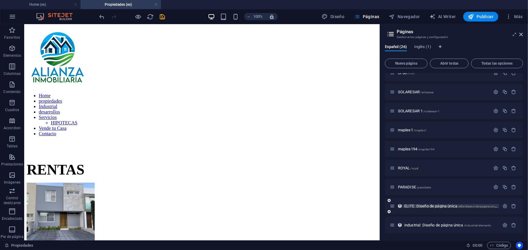
click at [423, 207] on span "ELITE: Diseño de página única /elite-diseno-de-pagina-unica" at bounding box center [450, 206] width 93 height 5
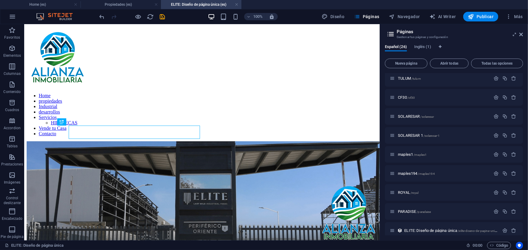
scroll to position [133, 0]
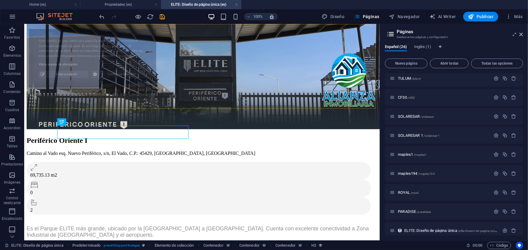
select select "68d79131a145ffe5600262b6"
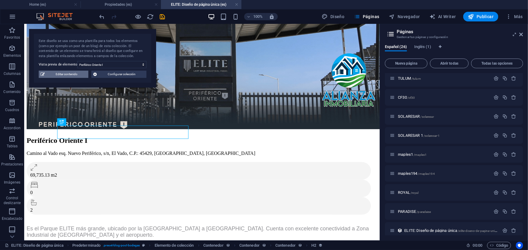
click at [67, 77] on span "Editar contenido" at bounding box center [67, 74] width 40 height 7
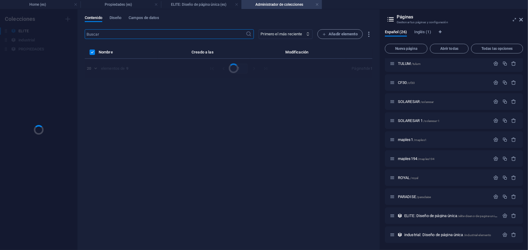
scroll to position [0, 0]
select select "TERRENO INDUSTRIAL"
select select "VENTA Y RENTA"
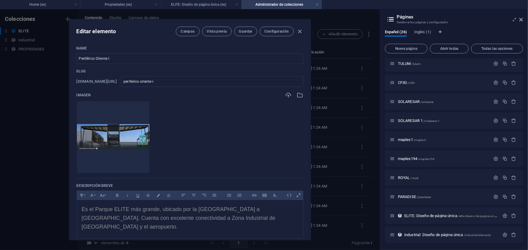
drag, startPoint x: 299, startPoint y: 32, endPoint x: 294, endPoint y: 31, distance: 5.5
click at [299, 31] on icon "button" at bounding box center [299, 31] width 7 height 7
checkbox input "false"
type input "periferico-oriente-i"
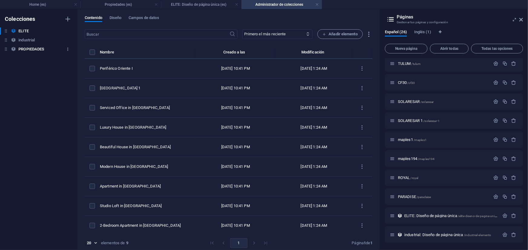
click at [67, 51] on button "button" at bounding box center [67, 49] width 7 height 10
click at [57, 92] on div at bounding box center [52, 90] width 11 height 6
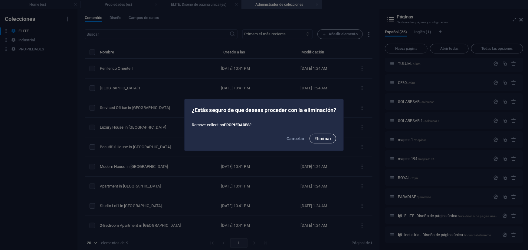
click at [332, 139] on button "Eliminar" at bounding box center [322, 139] width 27 height 10
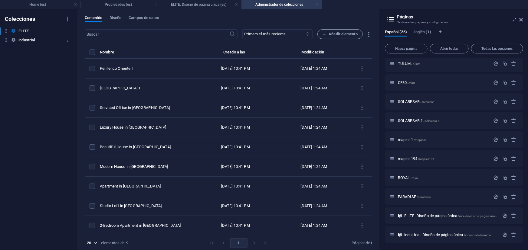
click at [26, 40] on h6 "industrial" at bounding box center [26, 40] width 16 height 7
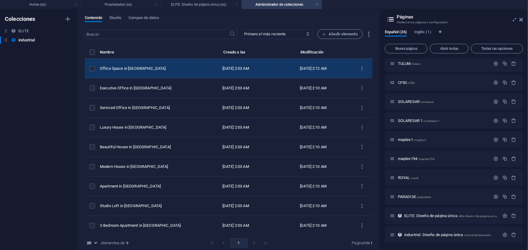
click at [157, 70] on div "Office Space in [GEOGRAPHIC_DATA]" at bounding box center [146, 68] width 92 height 5
select select "Bodega"
select select "RENTA"
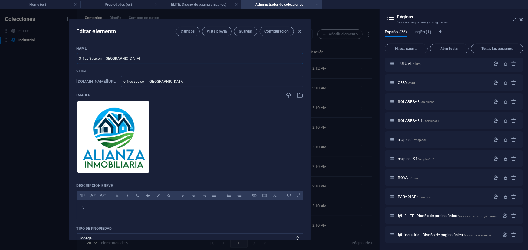
drag, startPoint x: 135, startPoint y: 59, endPoint x: 78, endPoint y: 63, distance: 57.0
click at [78, 63] on input "Office Space in [GEOGRAPHIC_DATA]" at bounding box center [190, 58] width 227 height 11
type input "p"
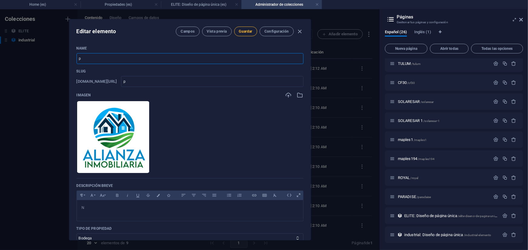
type input "p"
click at [250, 30] on span "Guardar" at bounding box center [245, 31] width 13 height 5
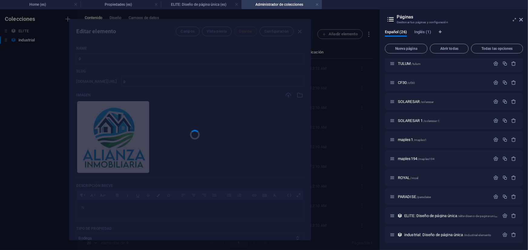
type input "p"
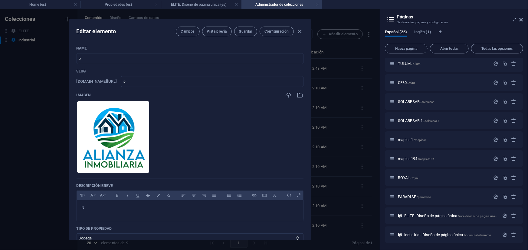
scroll to position [110, 0]
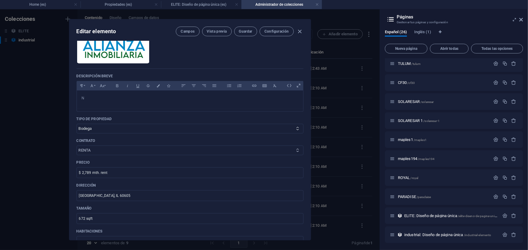
click at [99, 150] on select "RENTA VENTA" at bounding box center [190, 151] width 227 height 10
select select "VENTA"
click at [77, 146] on select "RENTA VENTA" at bounding box center [190, 151] width 227 height 10
click at [241, 33] on span "Guardar" at bounding box center [245, 31] width 13 height 5
click at [299, 30] on icon "button" at bounding box center [299, 31] width 7 height 7
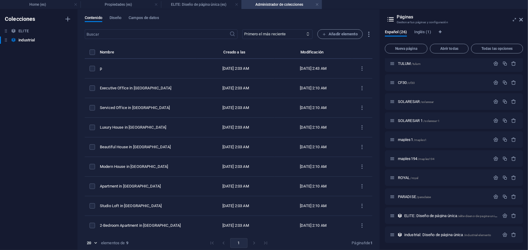
checkbox input "false"
type input "p"
click at [429, 235] on span "industrial: Diseño de página única /industrial-elemento" at bounding box center [447, 235] width 87 height 5
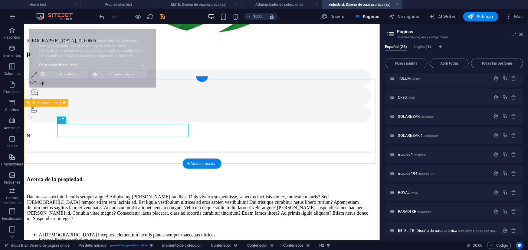
scroll to position [116, 0]
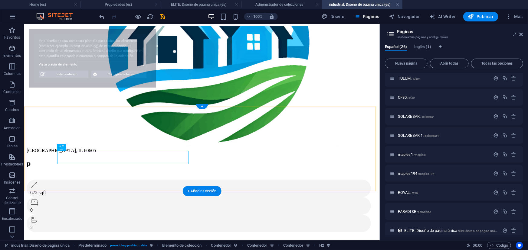
select select "68dce066138015d5ed0fd59c"
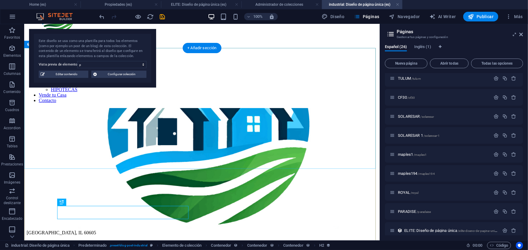
scroll to position [60, 0]
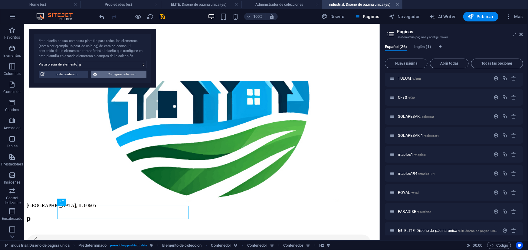
click at [115, 76] on span "Configurar colección" at bounding box center [122, 74] width 46 height 7
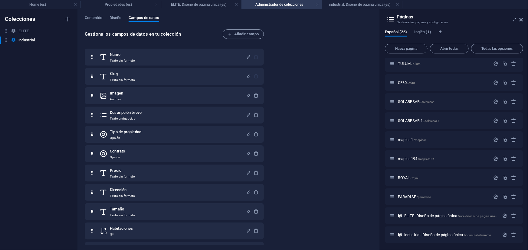
scroll to position [0, 0]
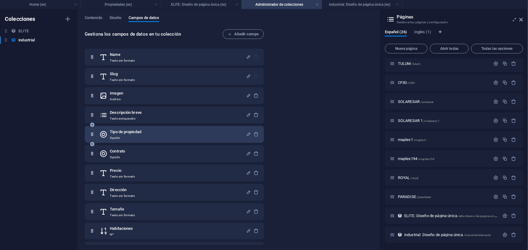
click at [141, 139] on p "Opción" at bounding box center [125, 138] width 31 height 5
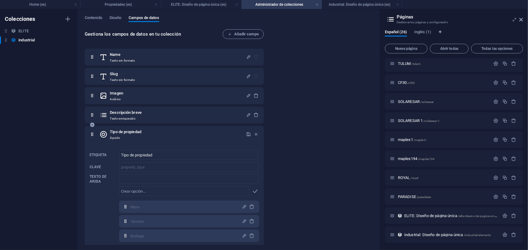
click at [141, 135] on h6 "Tipo de propiedad" at bounding box center [125, 132] width 31 height 7
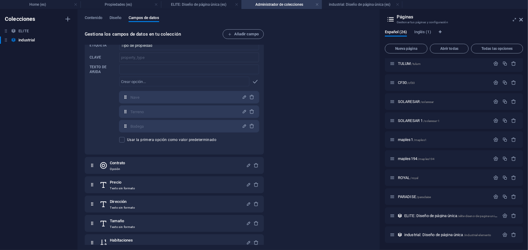
scroll to position [137, 0]
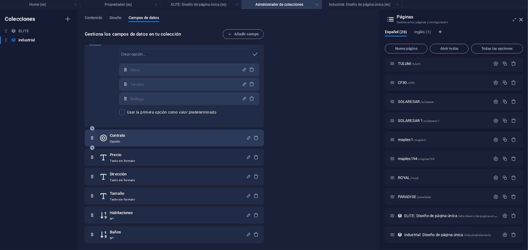
click at [145, 133] on div "Contrato Opción" at bounding box center [172, 138] width 146 height 12
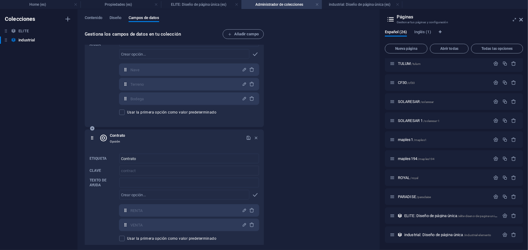
scroll to position [247, 0]
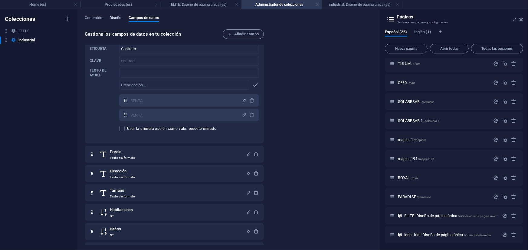
click at [112, 18] on span "Diseño" at bounding box center [115, 18] width 12 height 8
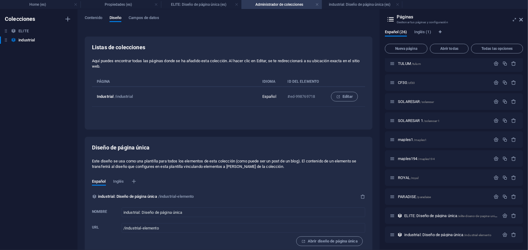
scroll to position [8, 0]
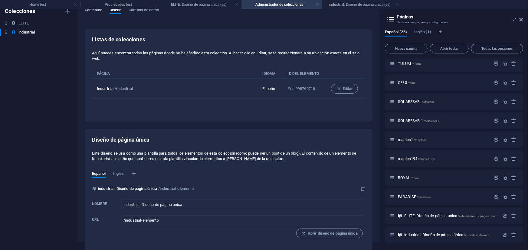
click at [93, 12] on span "Contenido" at bounding box center [94, 10] width 18 height 8
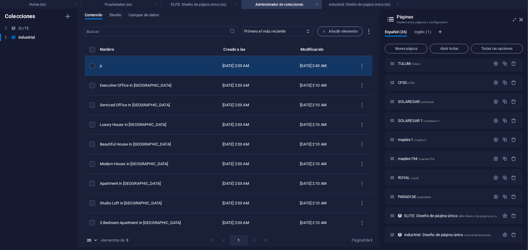
click at [161, 64] on div "p" at bounding box center [146, 65] width 92 height 5
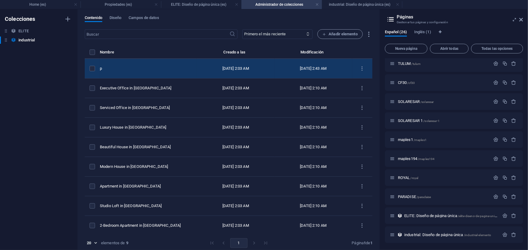
select select "Bodega"
select select "VENTA"
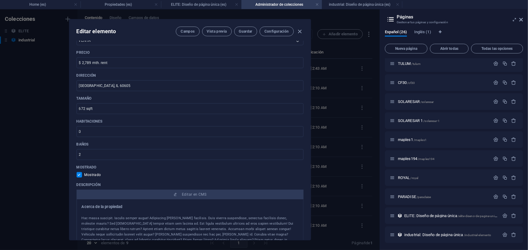
scroll to position [192, 0]
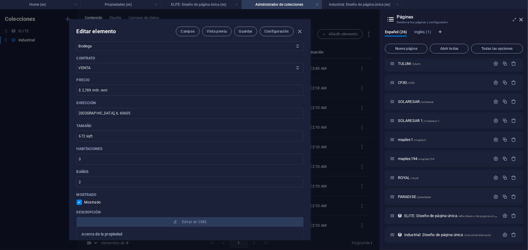
click at [261, 35] on button "Configuración" at bounding box center [276, 32] width 34 height 10
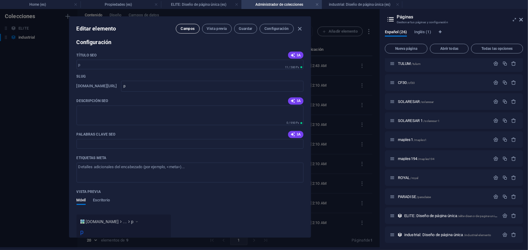
click at [194, 30] on button "Campos" at bounding box center [188, 29] width 24 height 10
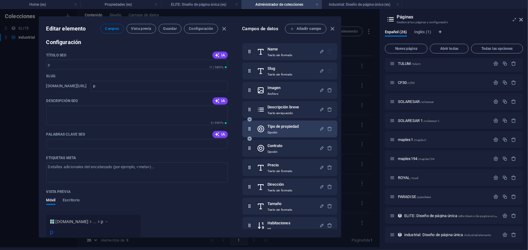
click at [292, 126] on h6 "Tipo de propiedad" at bounding box center [282, 126] width 31 height 7
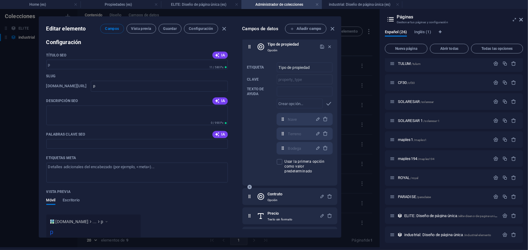
scroll to position [137, 0]
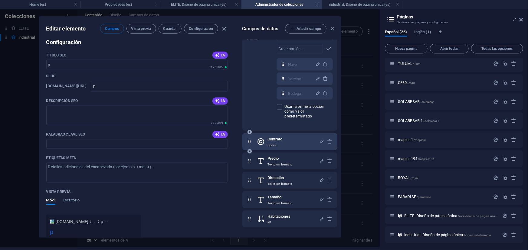
click at [289, 139] on div "Contrato Opción" at bounding box center [288, 142] width 62 height 12
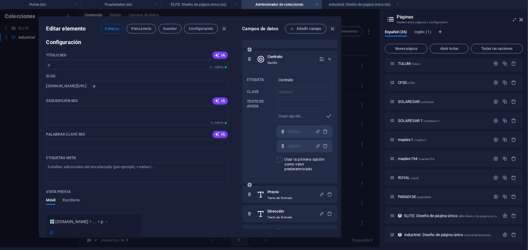
scroll to position [247, 0]
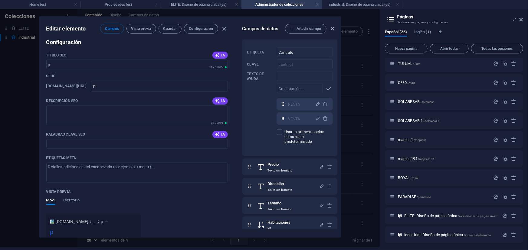
click at [332, 30] on icon "button" at bounding box center [332, 28] width 7 height 7
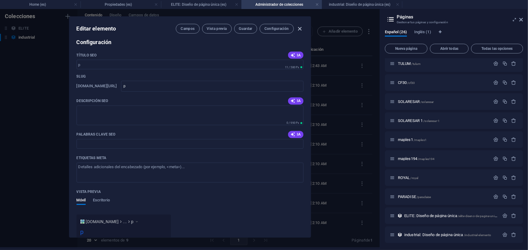
click at [297, 30] on icon "button" at bounding box center [299, 28] width 7 height 7
checkbox input "false"
type input "p"
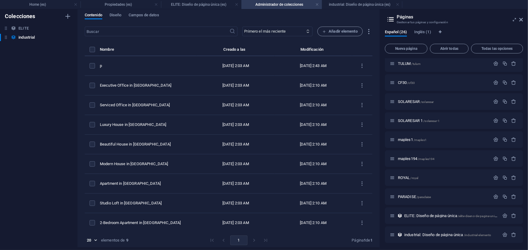
scroll to position [0, 0]
click at [333, 3] on h4 "industrial: Diseño de página única (es)" at bounding box center [362, 4] width 80 height 7
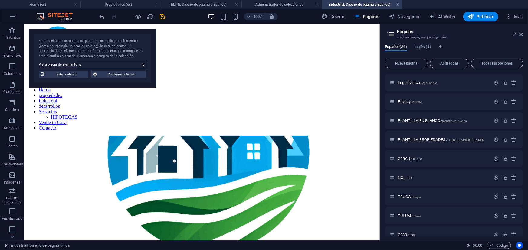
scroll to position [33, 0]
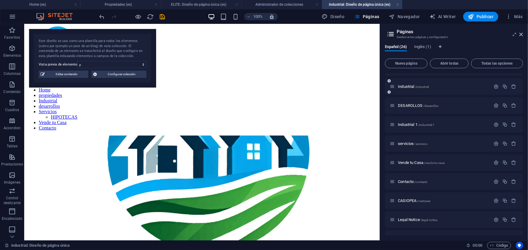
click at [407, 89] on div "Industrial /industrial" at bounding box center [440, 86] width 101 height 7
click at [407, 88] on span "Industrial /industrial" at bounding box center [413, 86] width 31 height 5
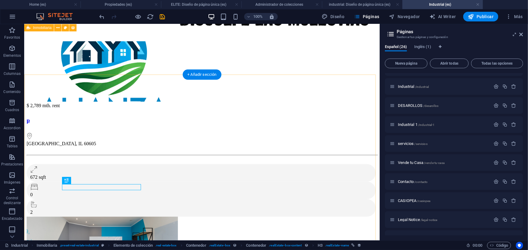
scroll to position [279, 0]
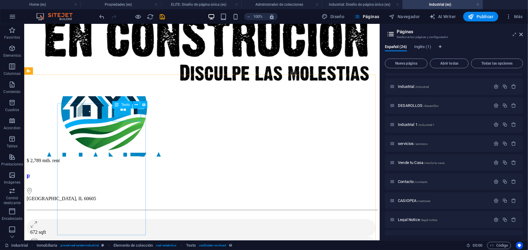
click at [124, 106] on span "Texto" at bounding box center [125, 105] width 9 height 4
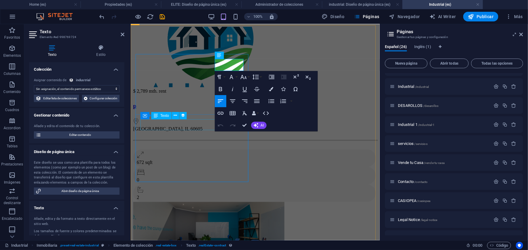
scroll to position [197, 0]
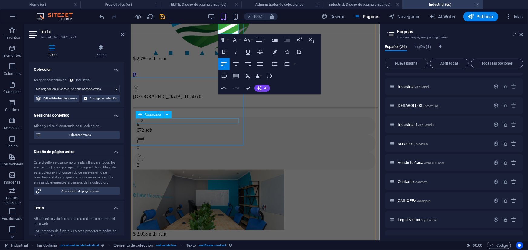
scroll to position [201, 0]
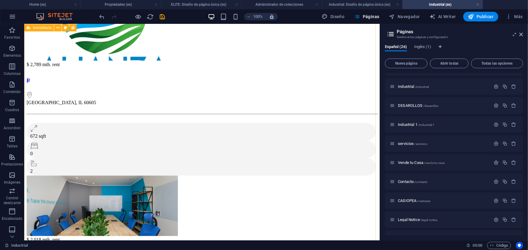
scroll to position [210, 0]
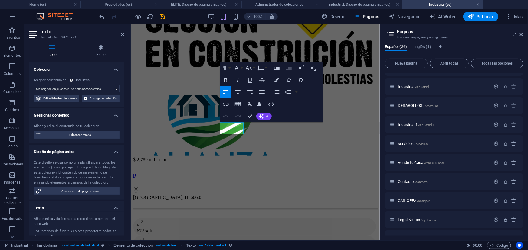
scroll to position [25, 0]
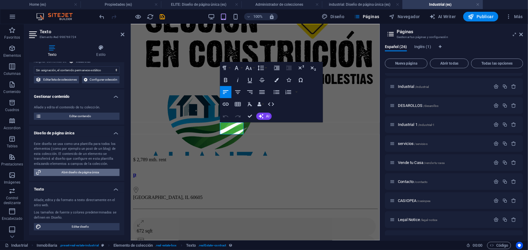
click at [90, 175] on span "Abrir diseño de página única" at bounding box center [80, 172] width 75 height 7
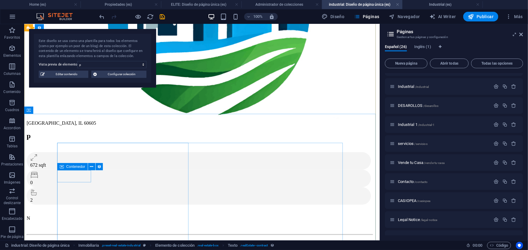
scroll to position [116, 0]
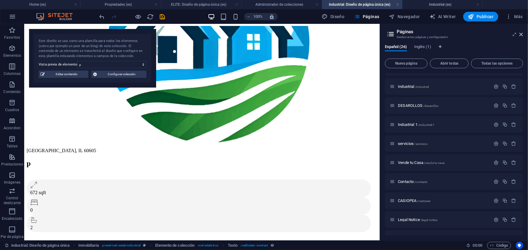
click at [127, 6] on h4 "Propiedades (es)" at bounding box center [120, 4] width 80 height 7
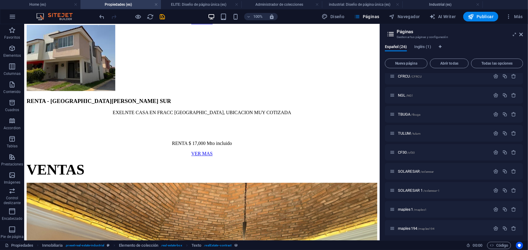
scroll to position [332, 0]
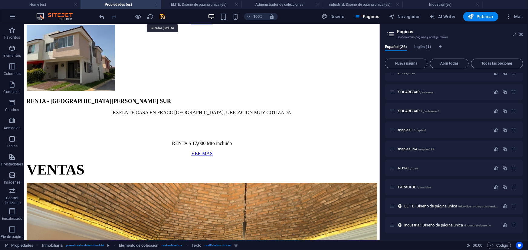
click at [164, 18] on icon "save" at bounding box center [162, 16] width 7 height 7
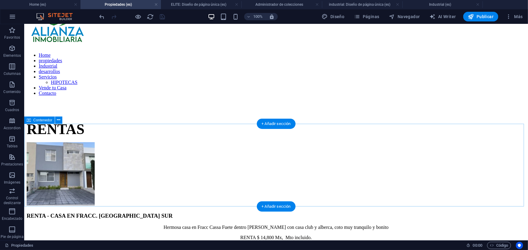
scroll to position [0, 0]
